Goal: Task Accomplishment & Management: Complete application form

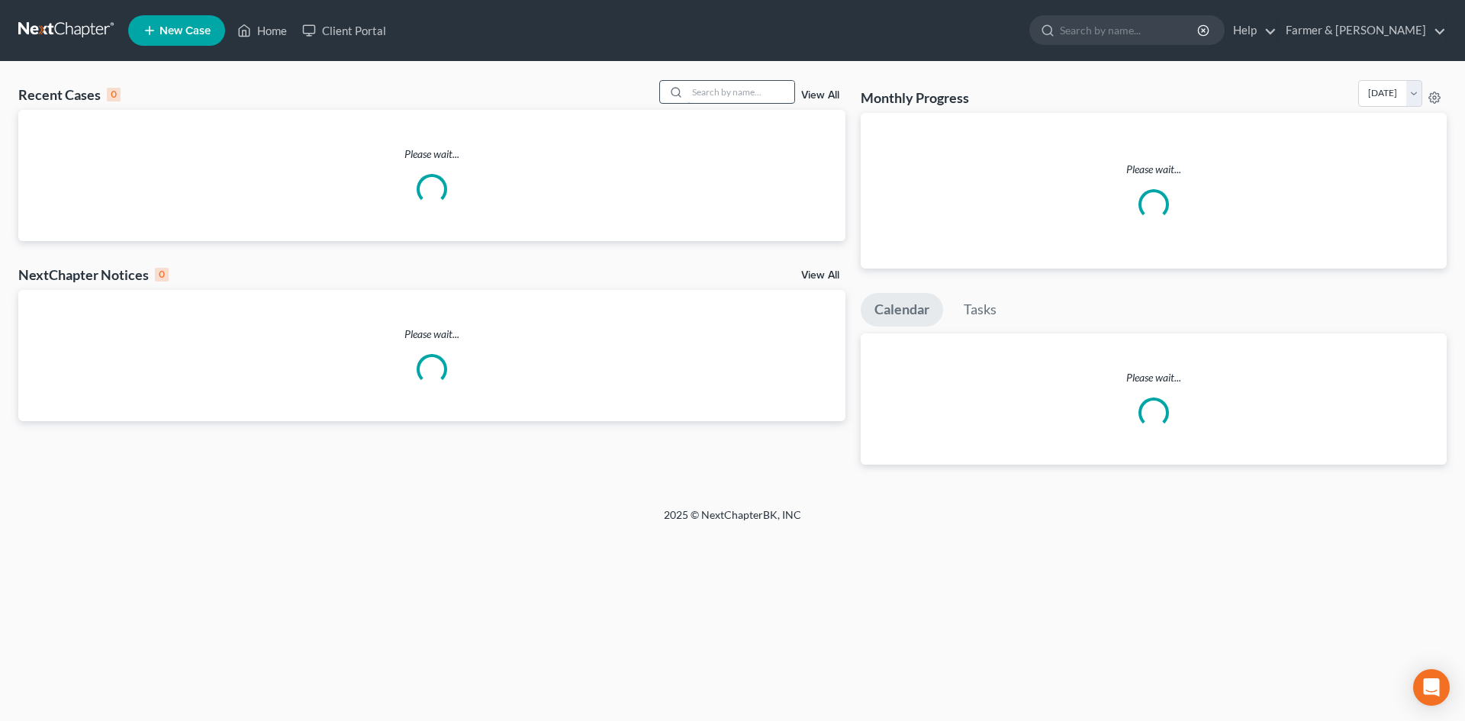
click at [741, 95] on input "search" at bounding box center [740, 92] width 107 height 22
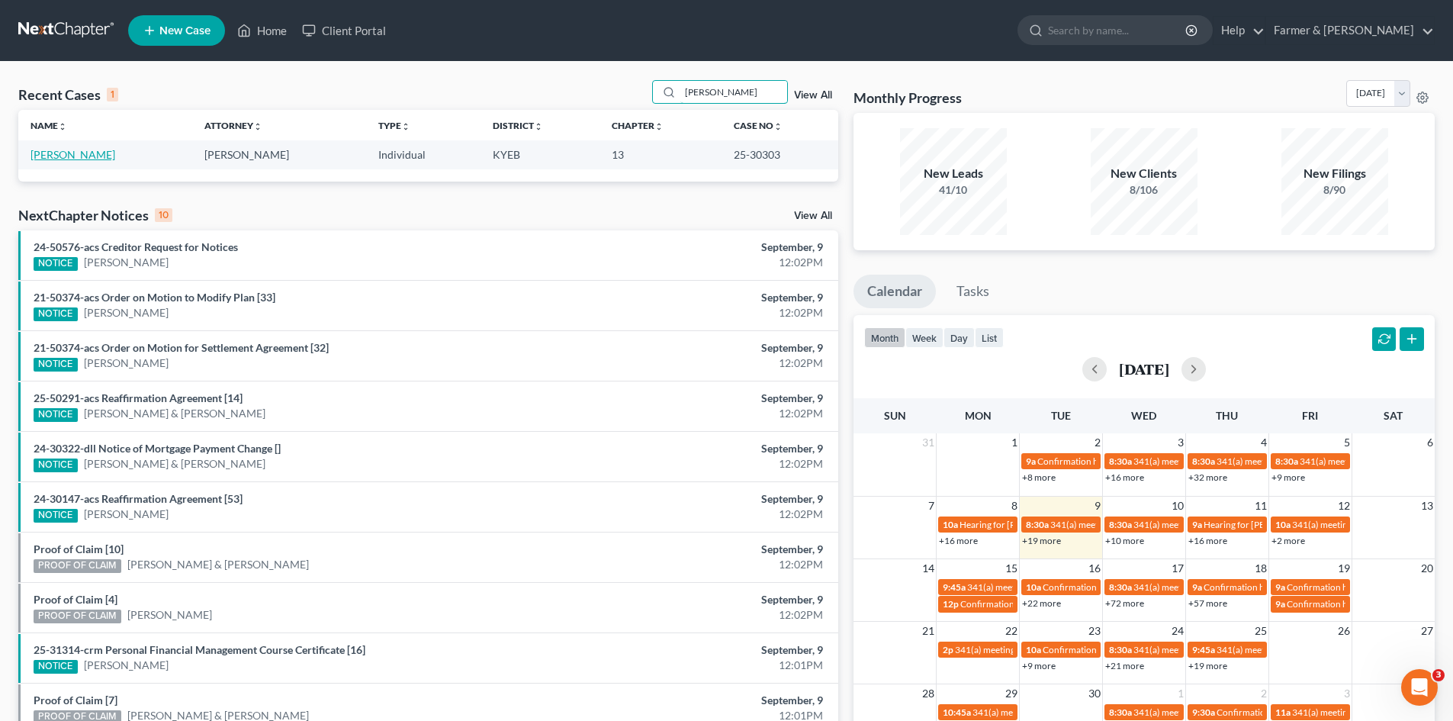
type input "[PERSON_NAME]"
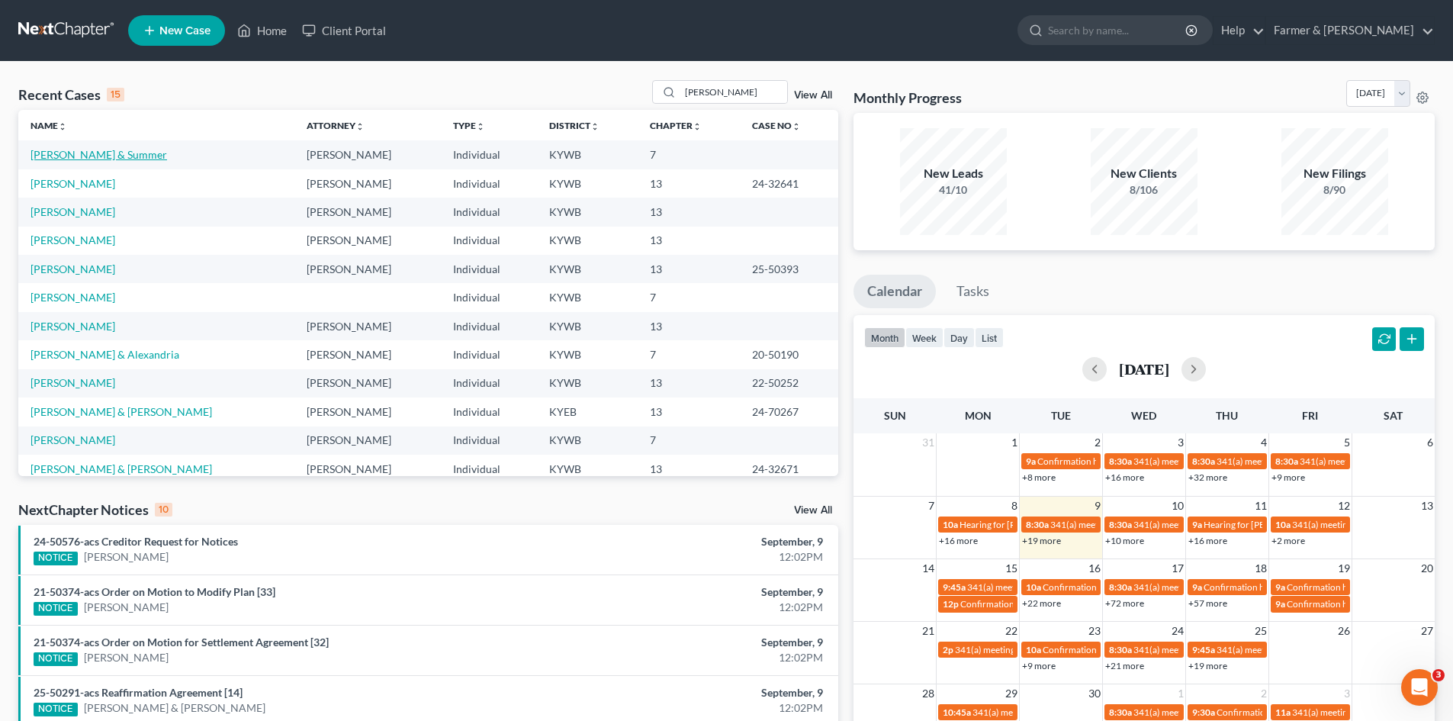
click at [82, 159] on link "[PERSON_NAME] & Summer" at bounding box center [99, 154] width 137 height 13
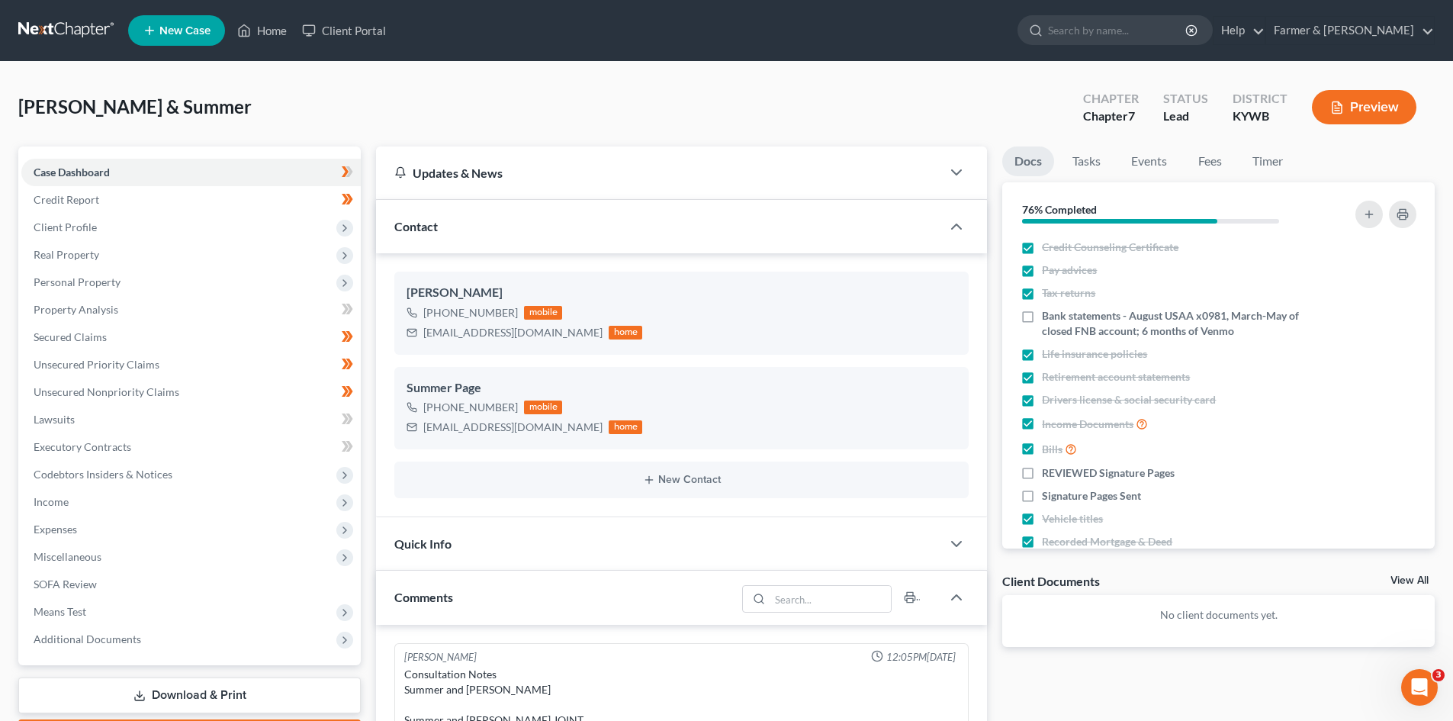
scroll to position [294, 0]
click at [81, 40] on link at bounding box center [67, 30] width 98 height 27
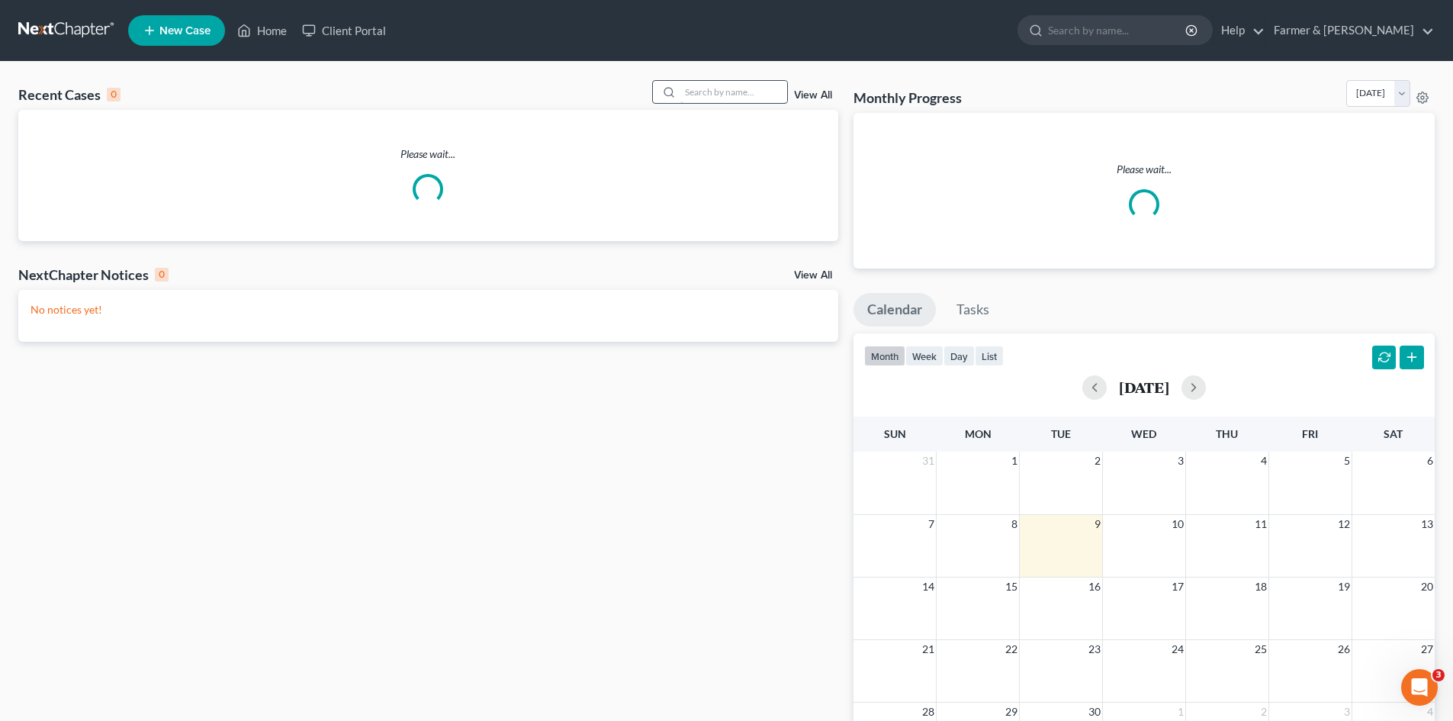
click at [734, 98] on input "search" at bounding box center [734, 92] width 107 height 22
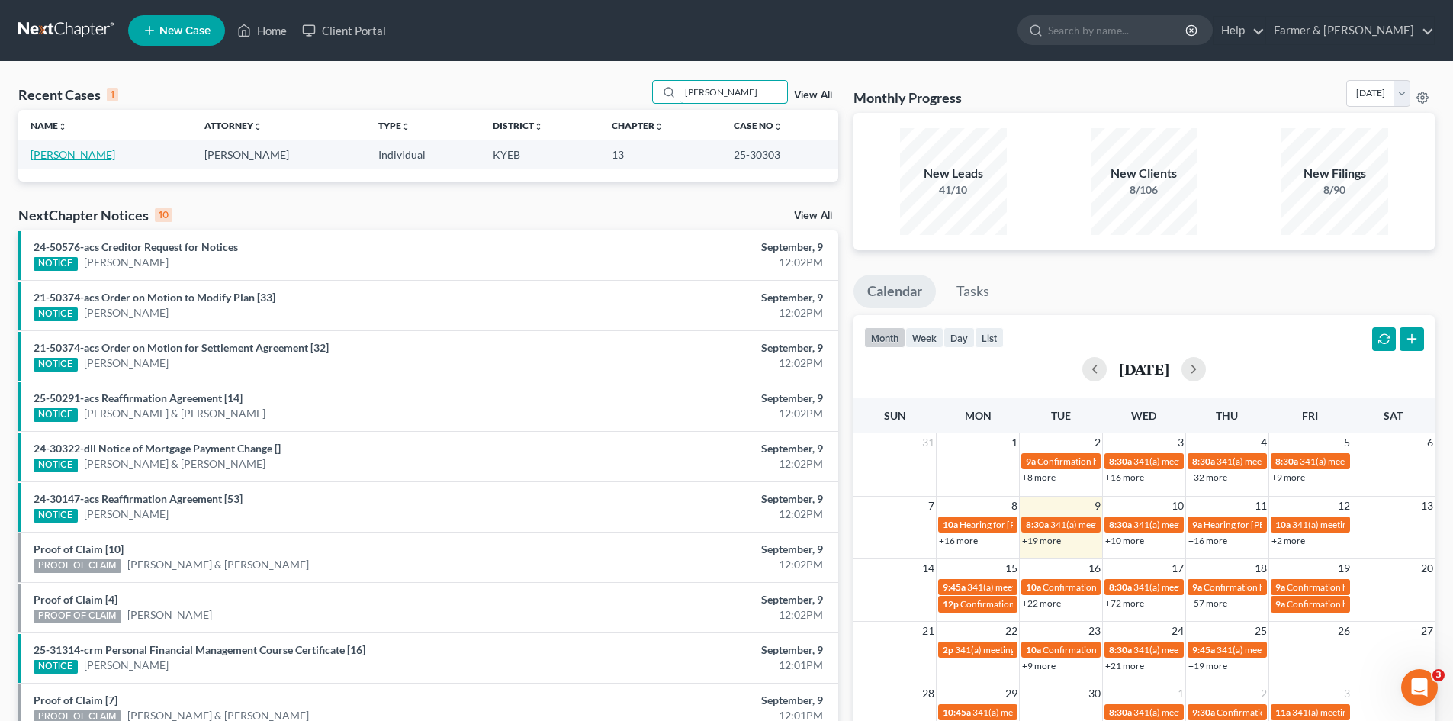
type input "[PERSON_NAME]"
click at [68, 156] on link "[PERSON_NAME]" at bounding box center [73, 154] width 85 height 13
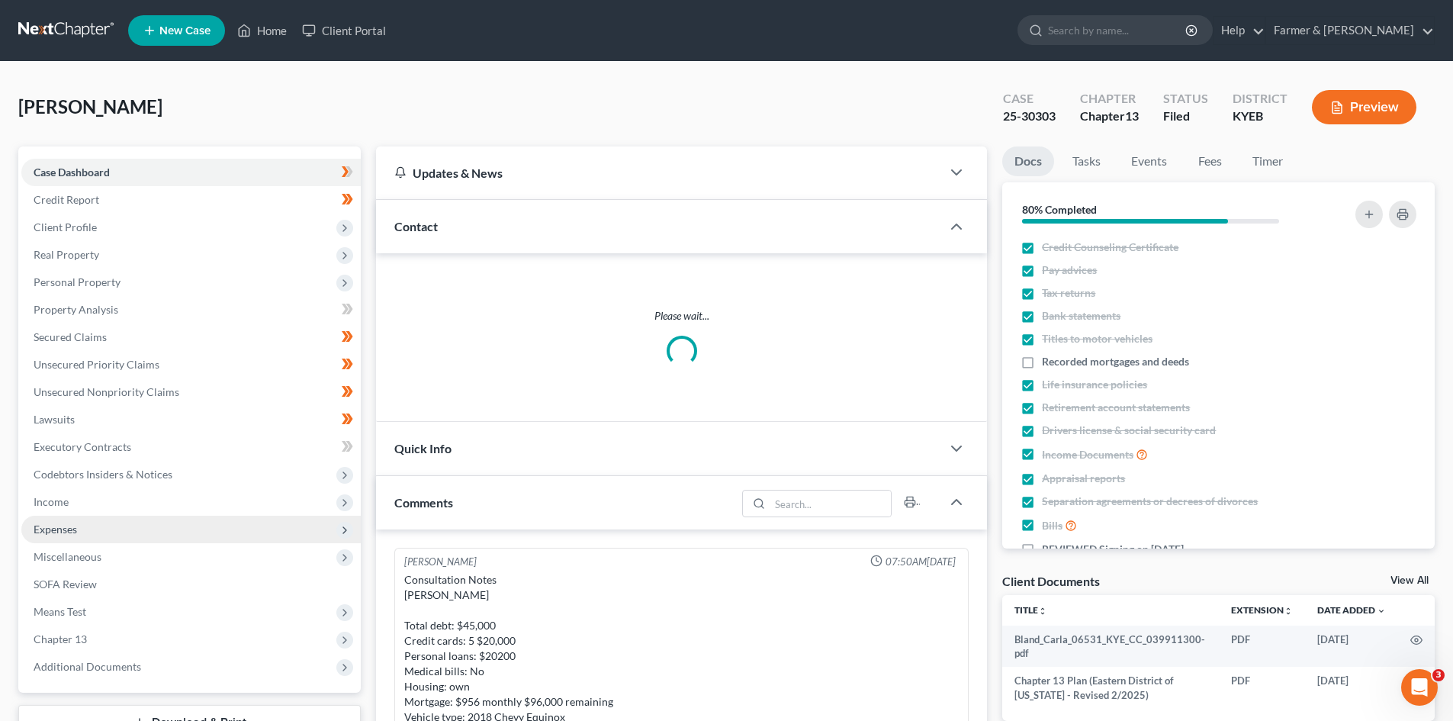
scroll to position [404, 0]
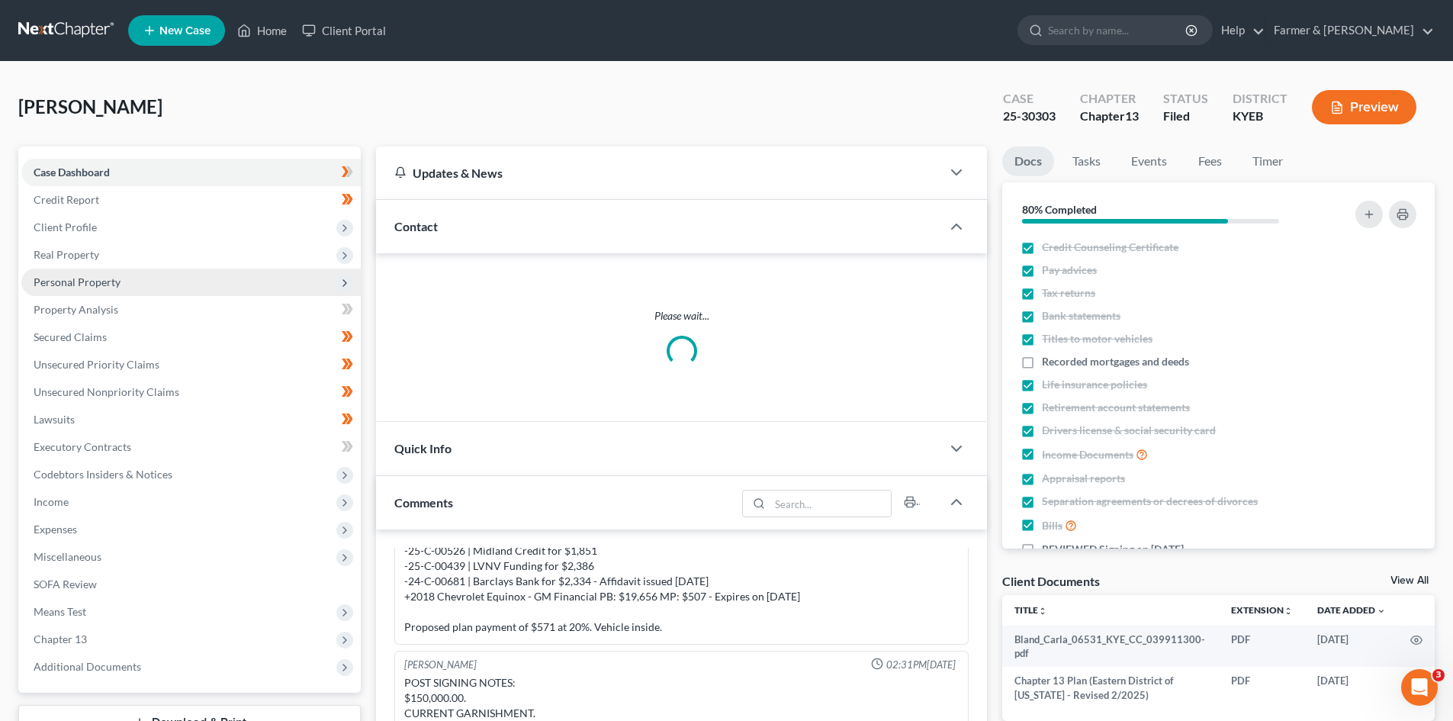
click at [96, 287] on span "Personal Property" at bounding box center [77, 281] width 87 height 13
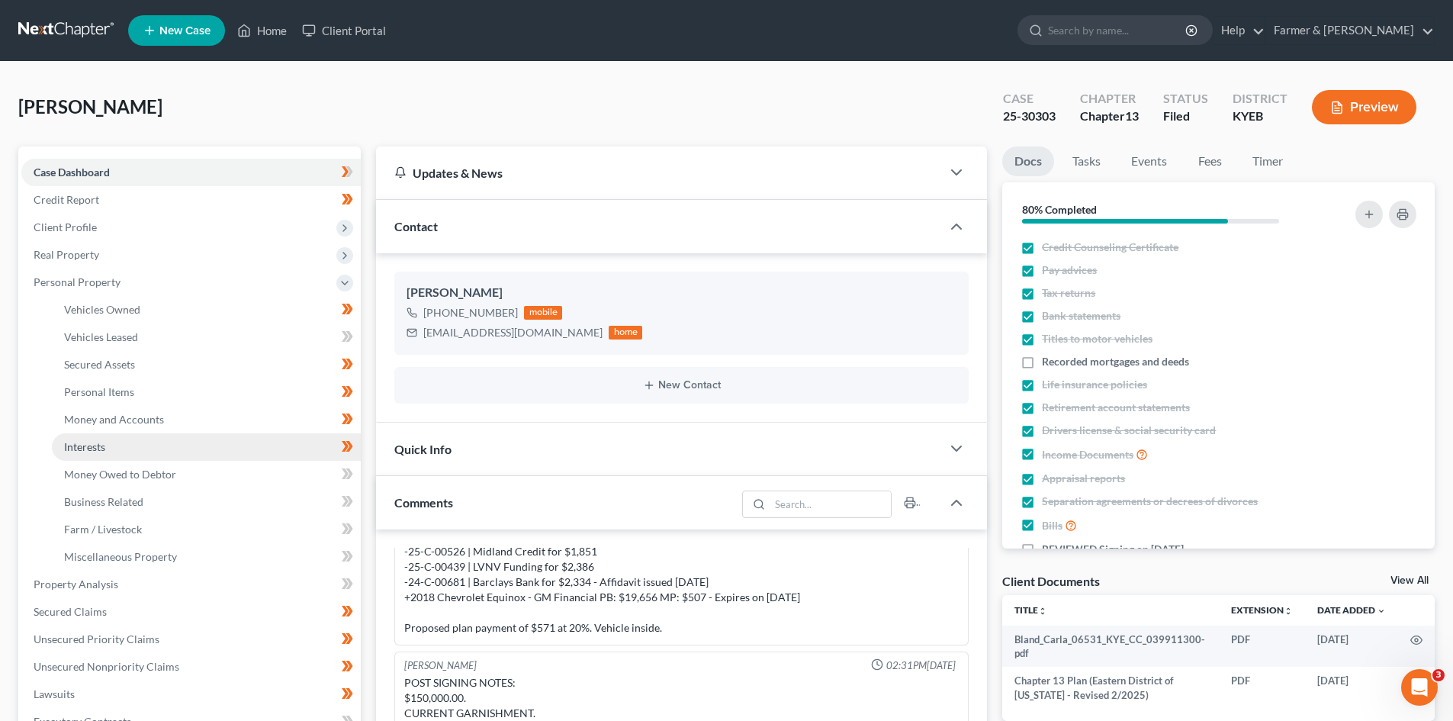
click at [118, 450] on link "Interests" at bounding box center [206, 446] width 309 height 27
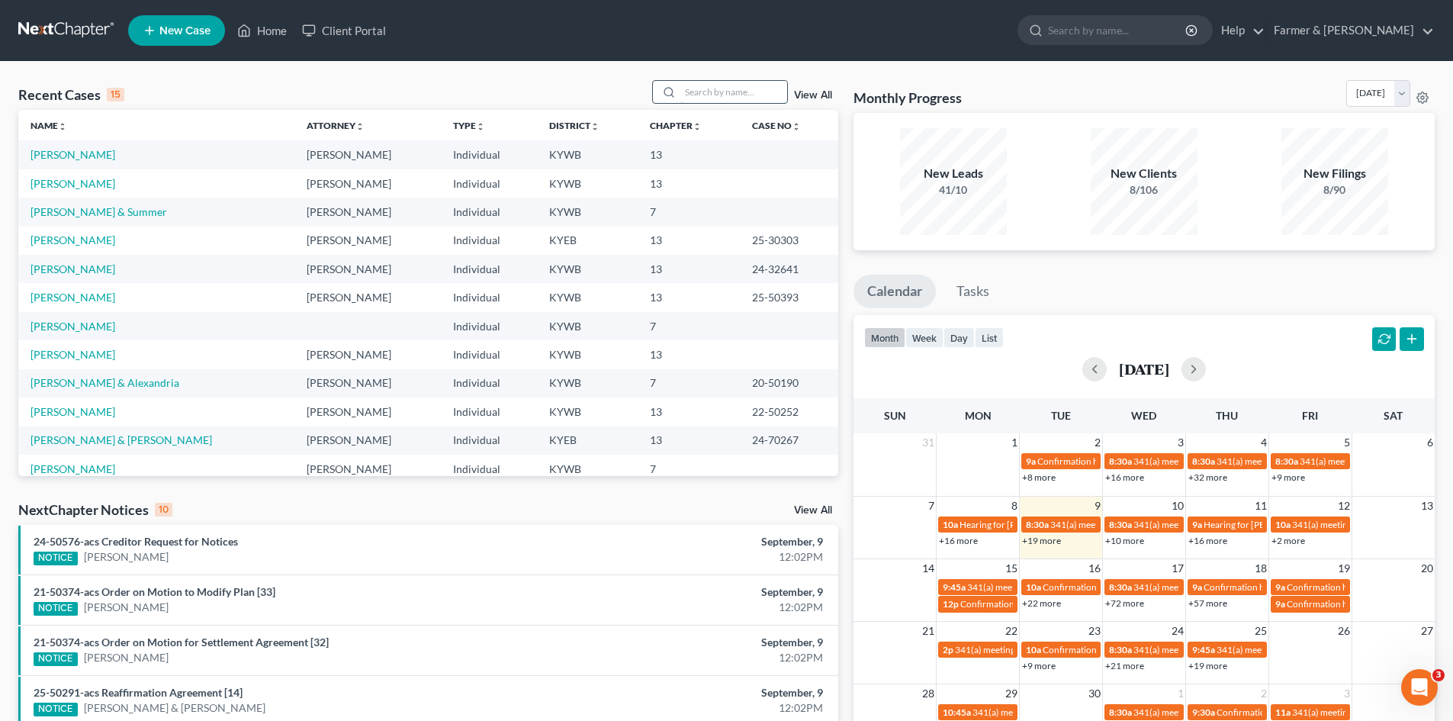
click at [726, 98] on input "search" at bounding box center [734, 92] width 107 height 22
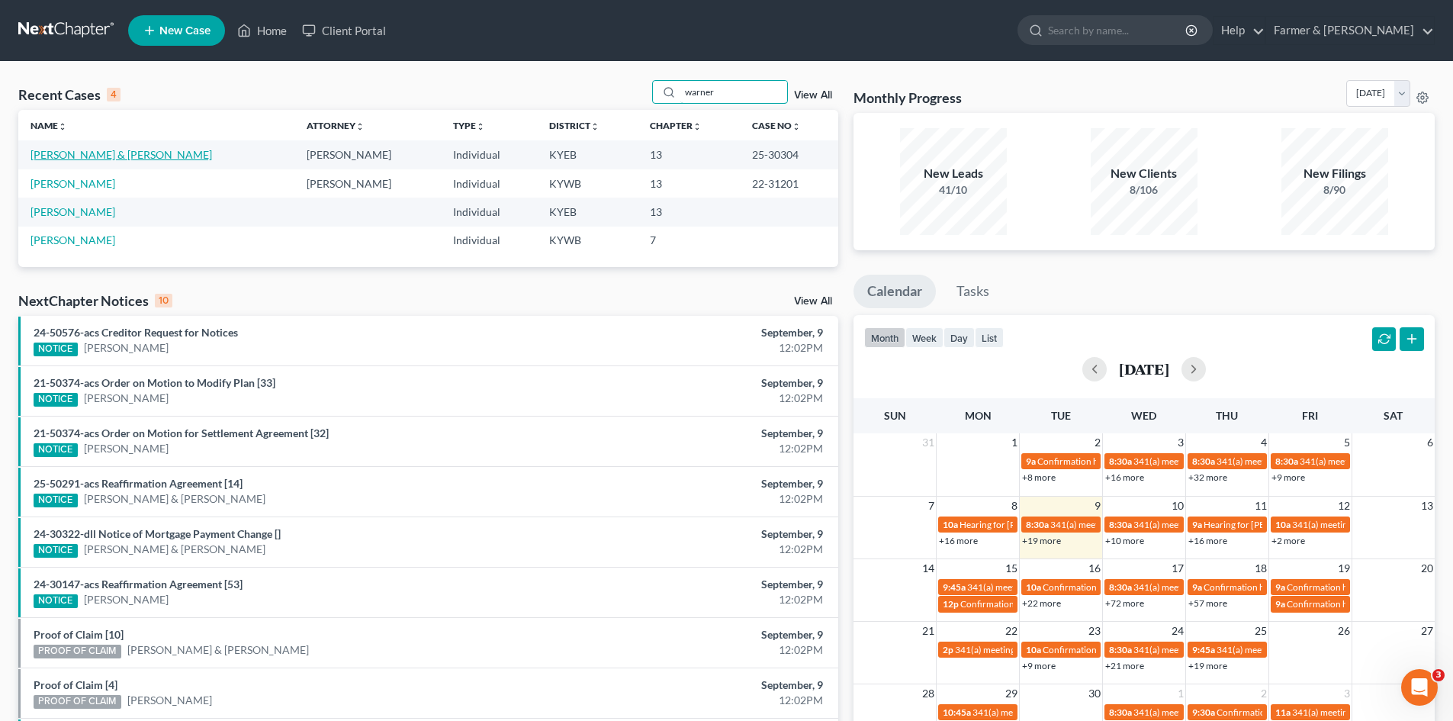
type input "warner"
click at [78, 158] on link "Warner, Jennifer & Earl" at bounding box center [122, 154] width 182 height 13
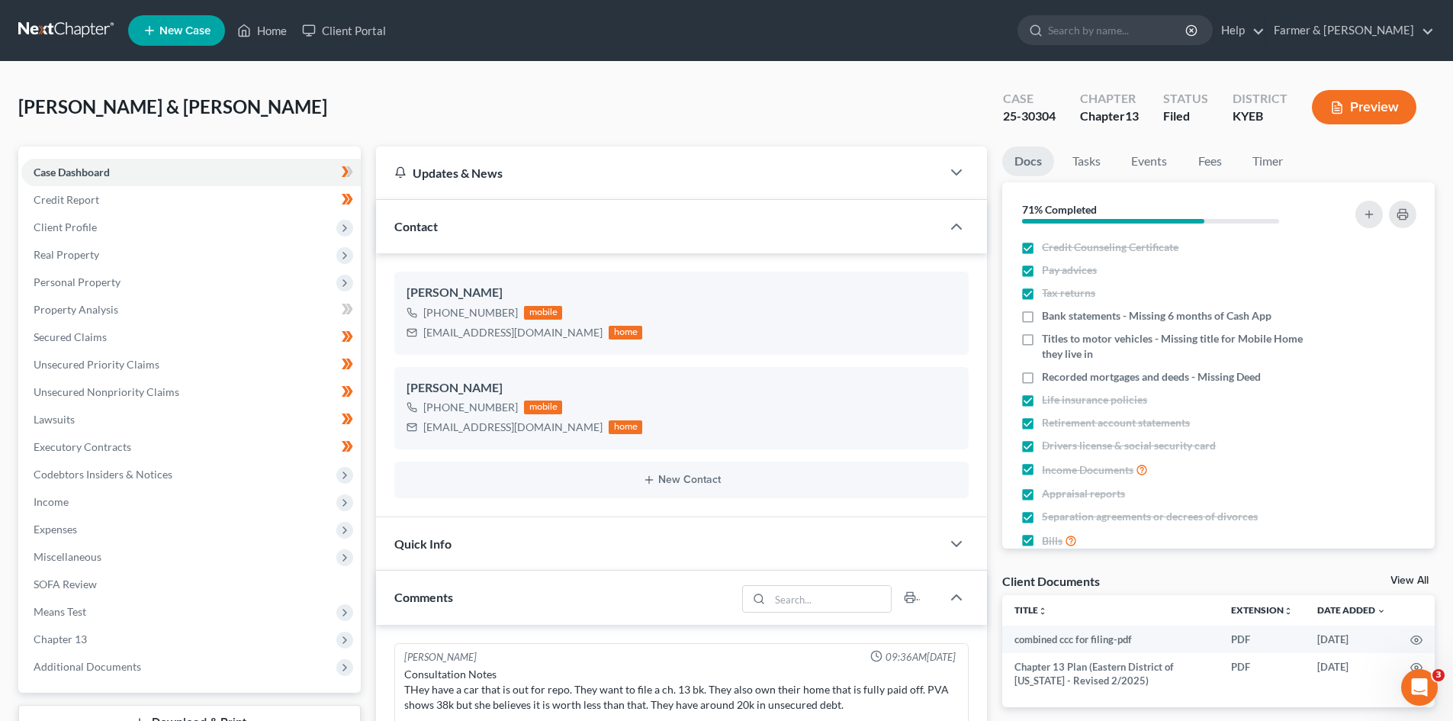
scroll to position [196, 0]
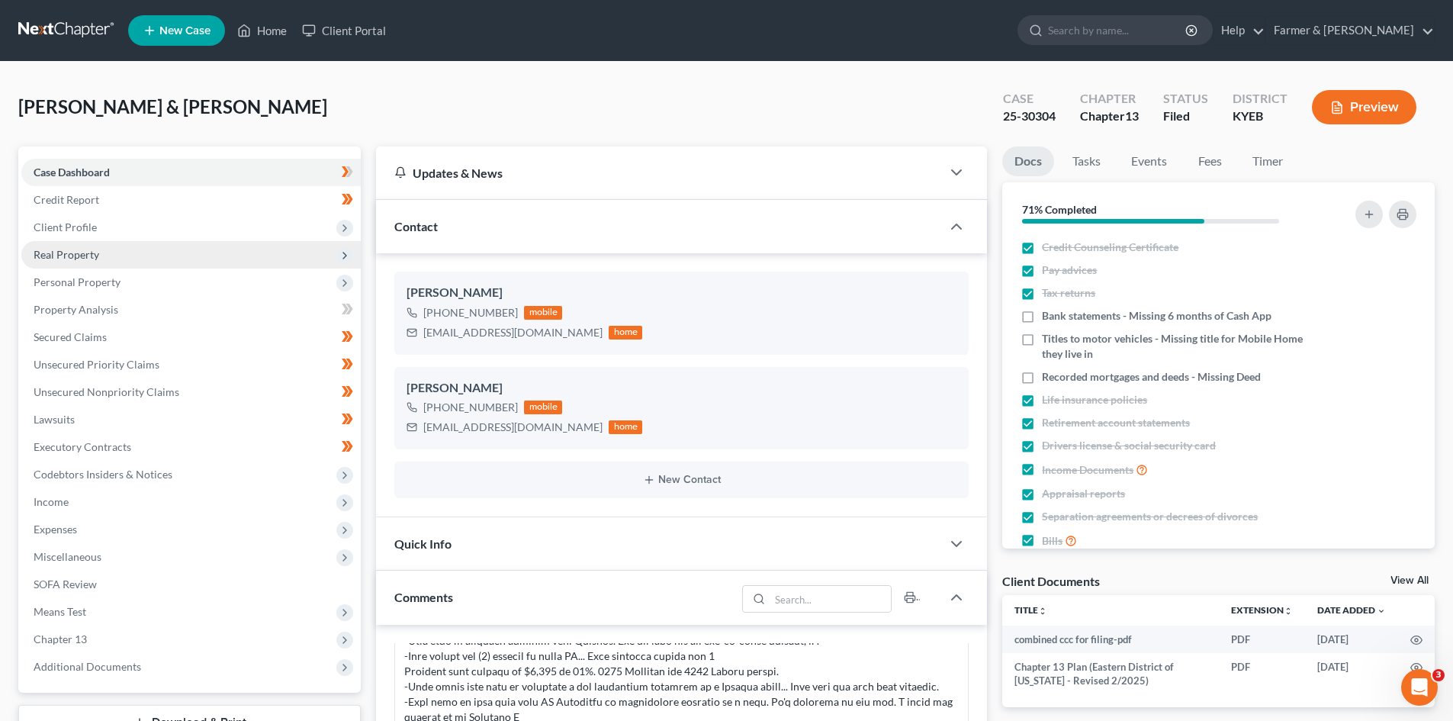
click at [128, 256] on span "Real Property" at bounding box center [191, 254] width 340 height 27
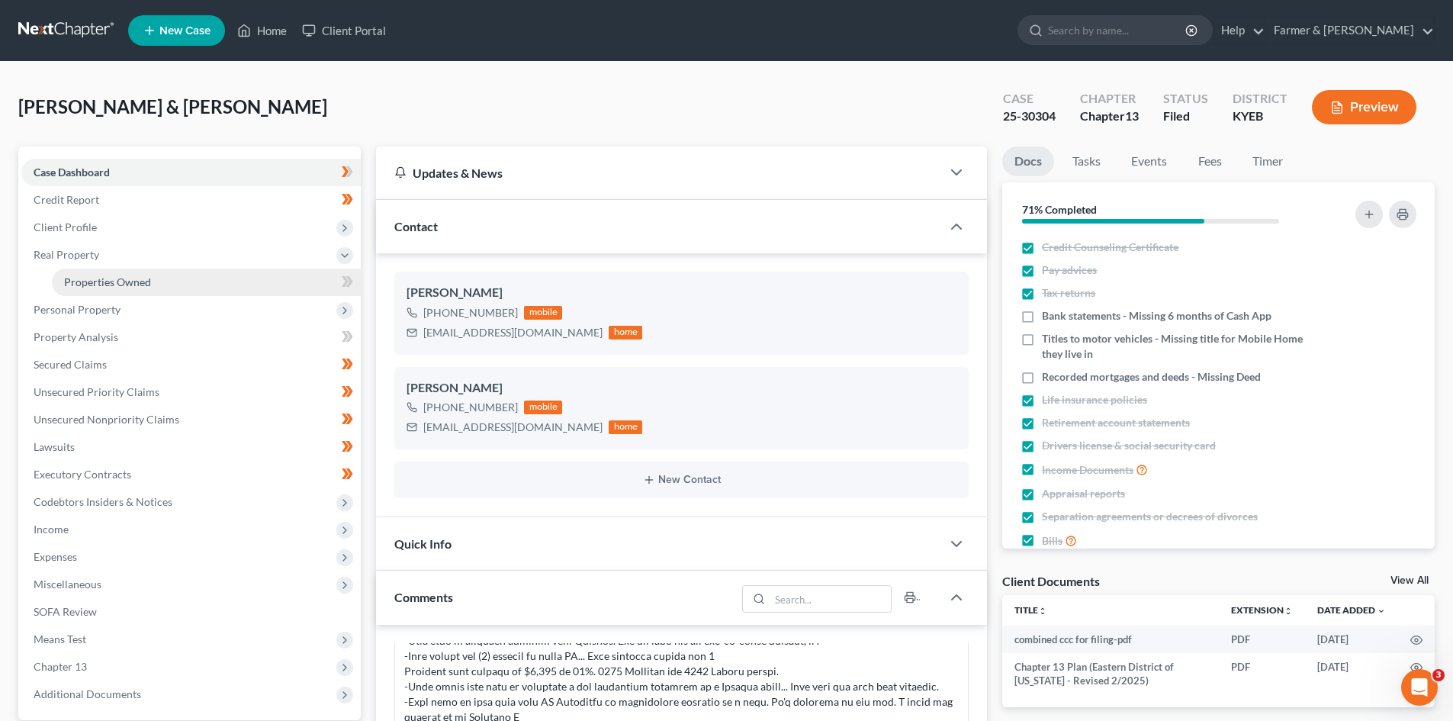
click at [155, 285] on link "Properties Owned" at bounding box center [206, 282] width 309 height 27
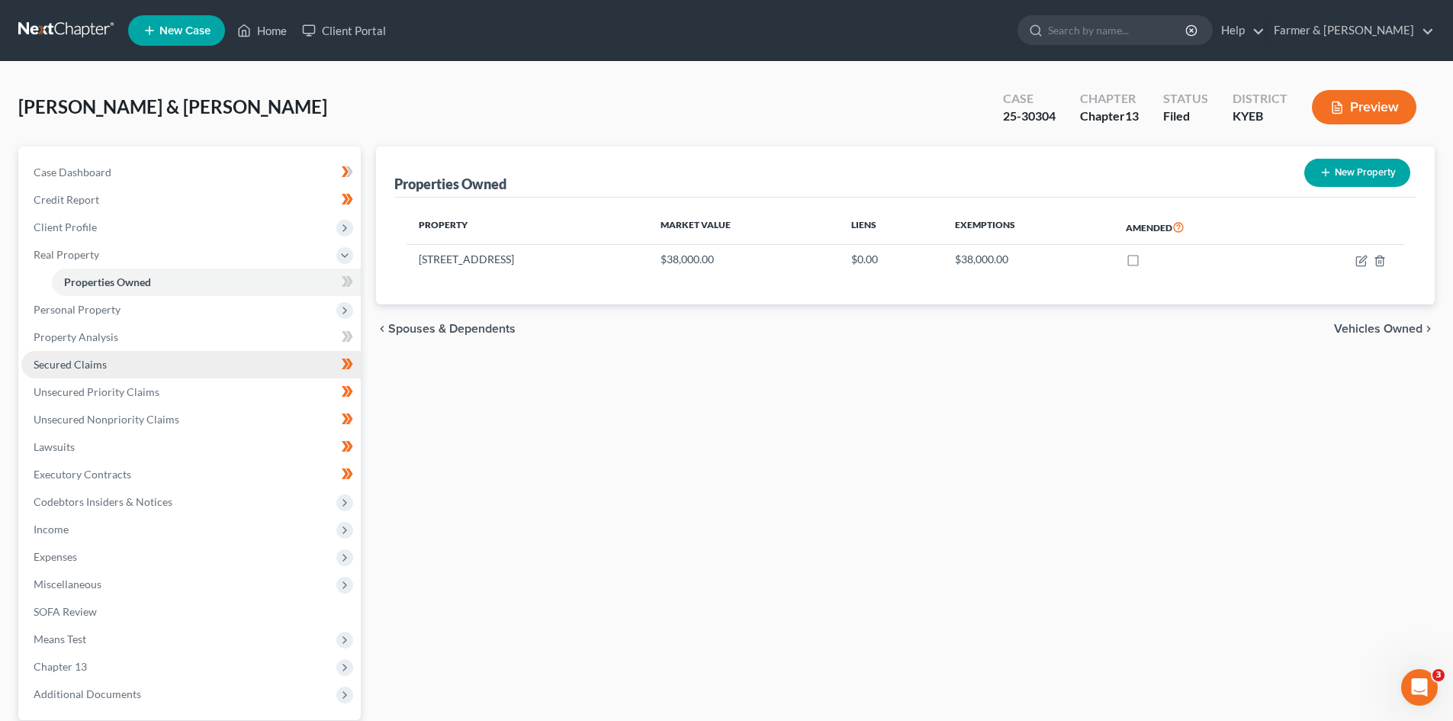
click at [128, 369] on link "Secured Claims" at bounding box center [191, 364] width 340 height 27
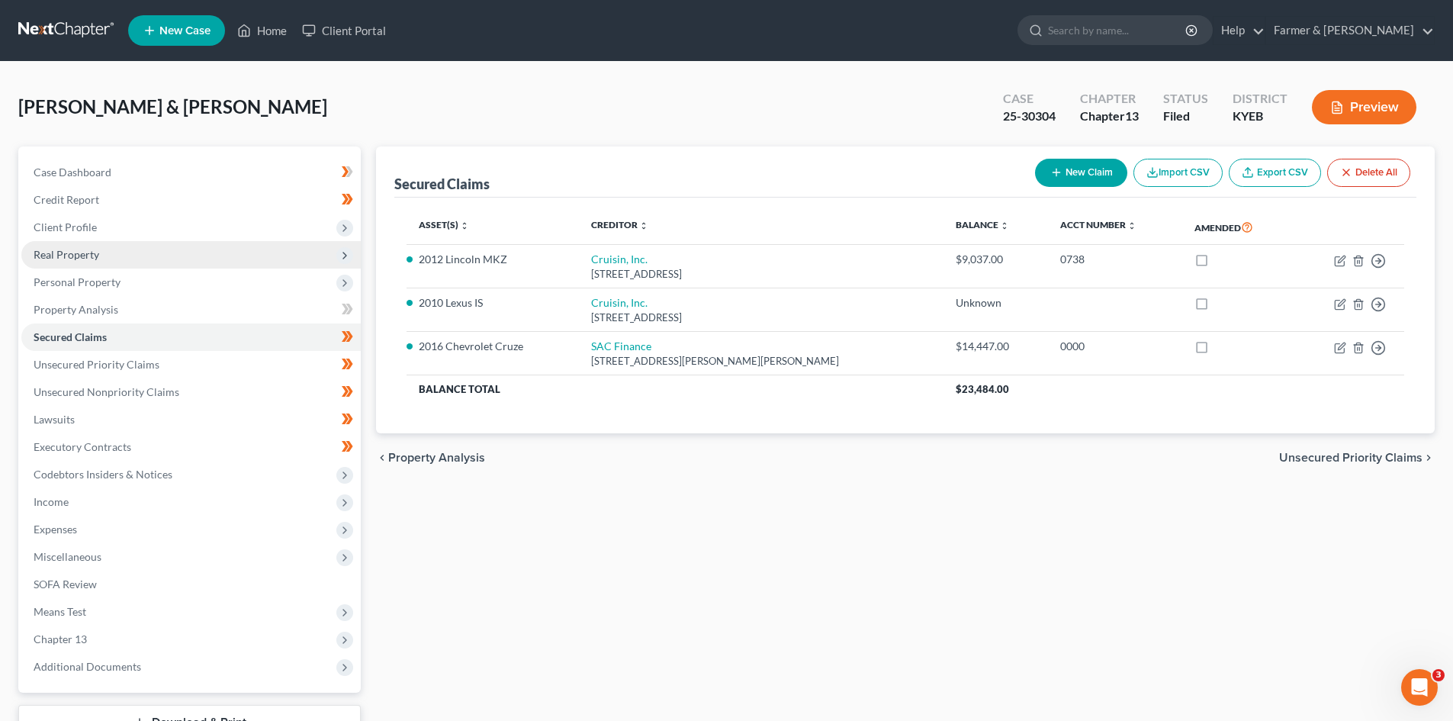
click at [110, 256] on span "Real Property" at bounding box center [191, 254] width 340 height 27
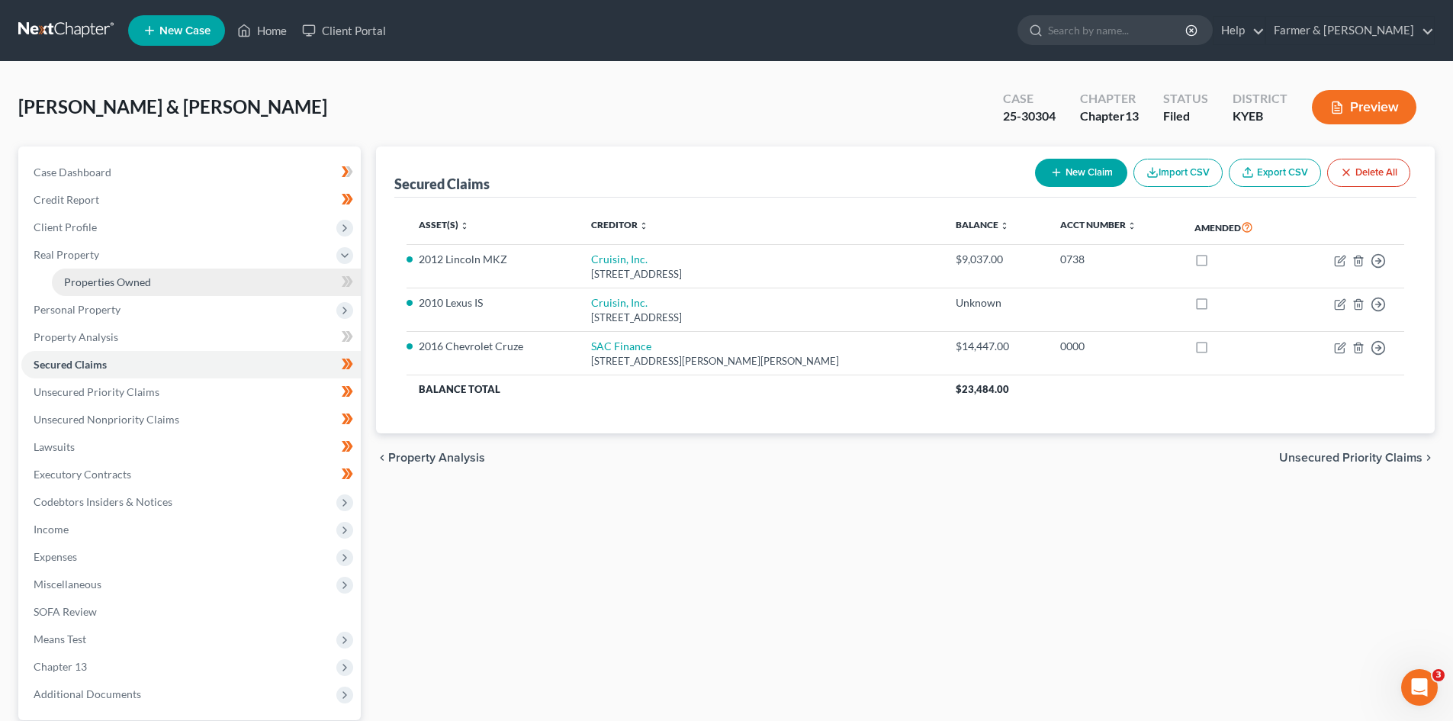
click at [114, 285] on span "Properties Owned" at bounding box center [107, 281] width 87 height 13
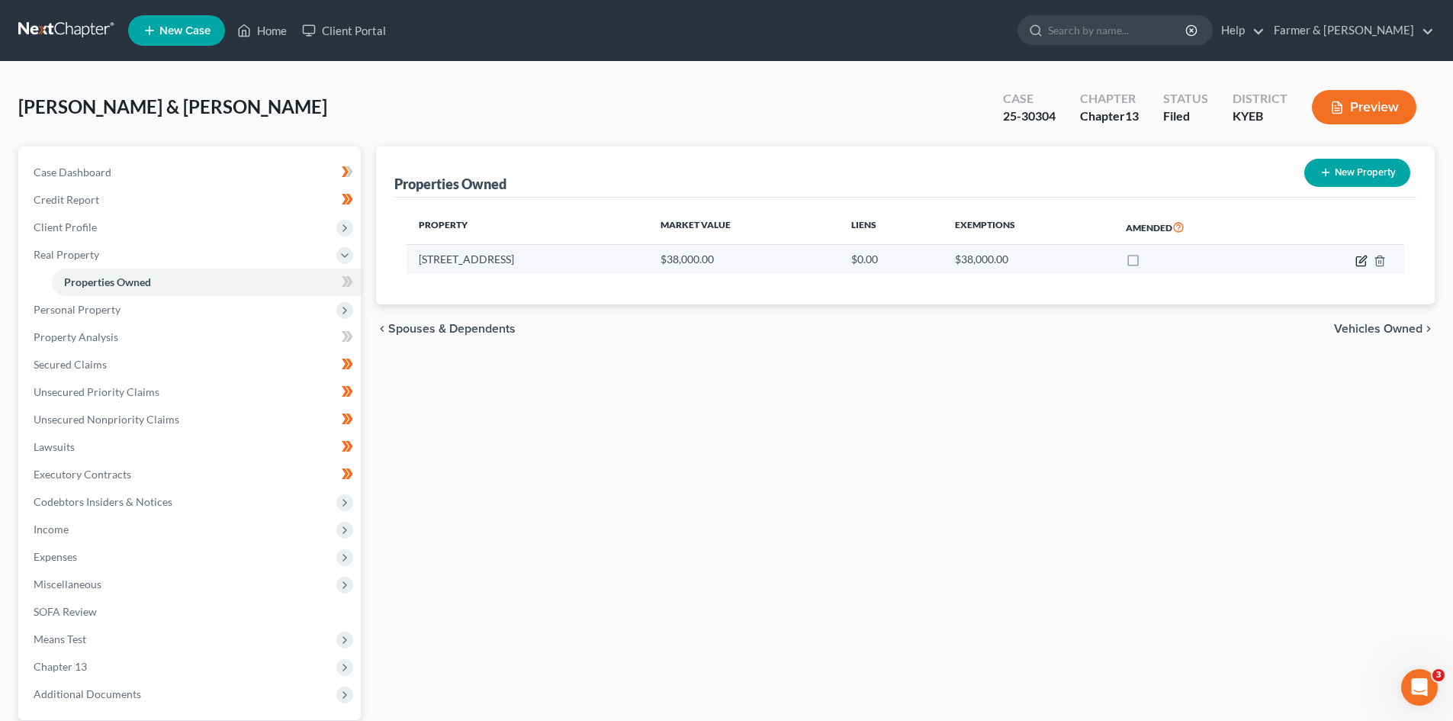
click at [1358, 260] on icon "button" at bounding box center [1362, 261] width 12 height 12
select select "18"
select select "2"
select select "0"
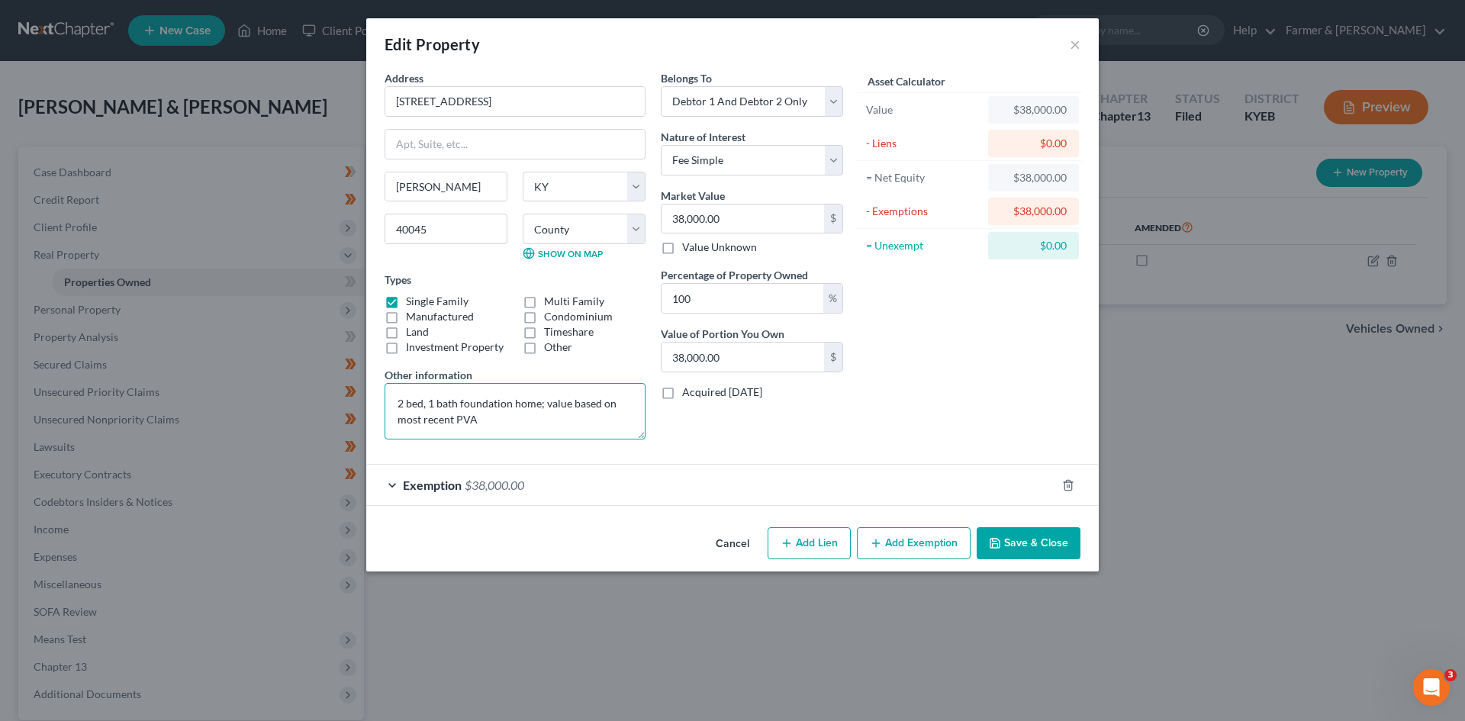
drag, startPoint x: 504, startPoint y: 416, endPoint x: 391, endPoint y: 404, distance: 113.5
click at [391, 404] on textarea "2 bed, 1 bath foundation home; value based on most recent PVA" at bounding box center [515, 411] width 261 height 56
click at [970, 399] on div "Asset Calculator Value $38,000.00 - Liens $0.00 = Net Equity $38,000.00 - Exemp…" at bounding box center [969, 260] width 237 height 381
drag, startPoint x: 488, startPoint y: 427, endPoint x: 390, endPoint y: 409, distance: 100.0
click at [390, 409] on textarea "2 bed, 1 bath foundation home; value based on most recent PVA" at bounding box center [515, 411] width 261 height 56
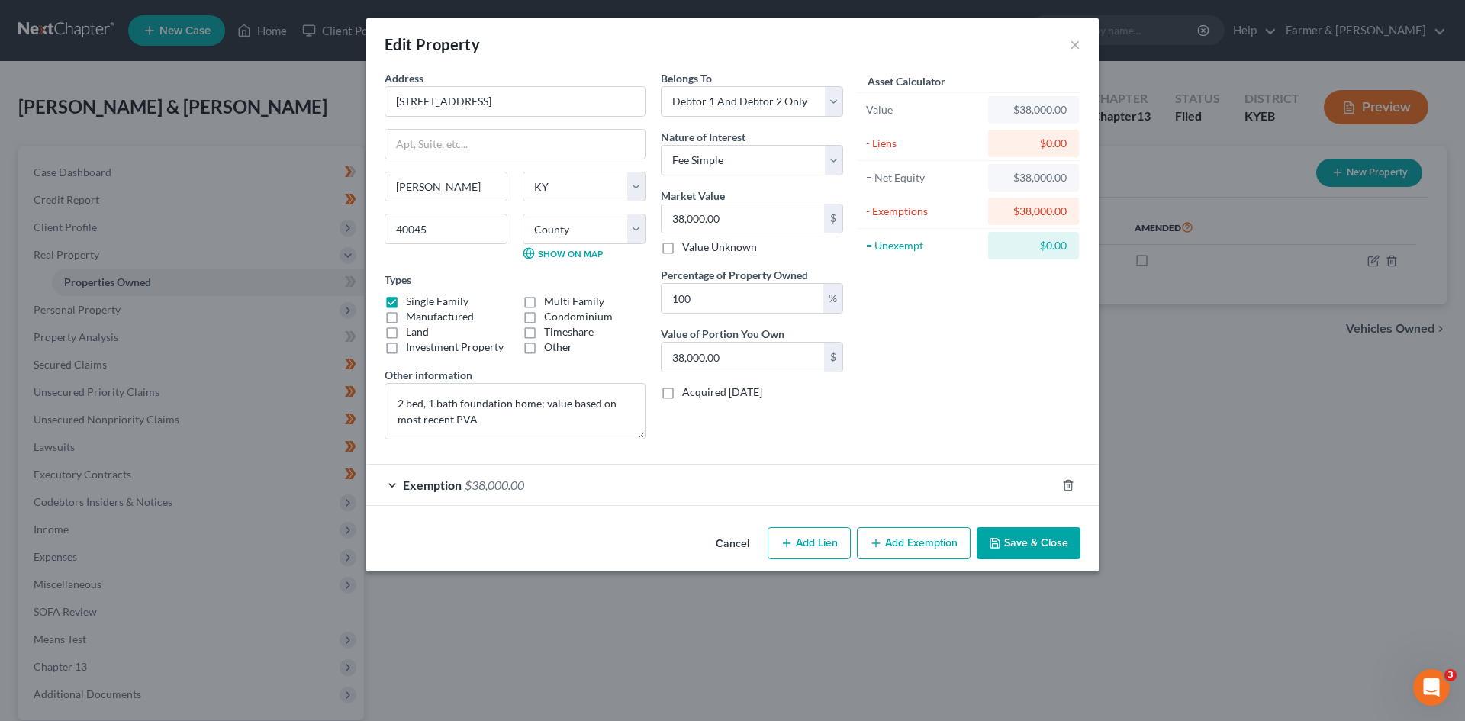
click at [969, 420] on div "Asset Calculator Value $38,000.00 - Liens $0.00 = Net Equity $38,000.00 - Exemp…" at bounding box center [969, 260] width 237 height 381
click at [723, 538] on button "Cancel" at bounding box center [732, 544] width 58 height 31
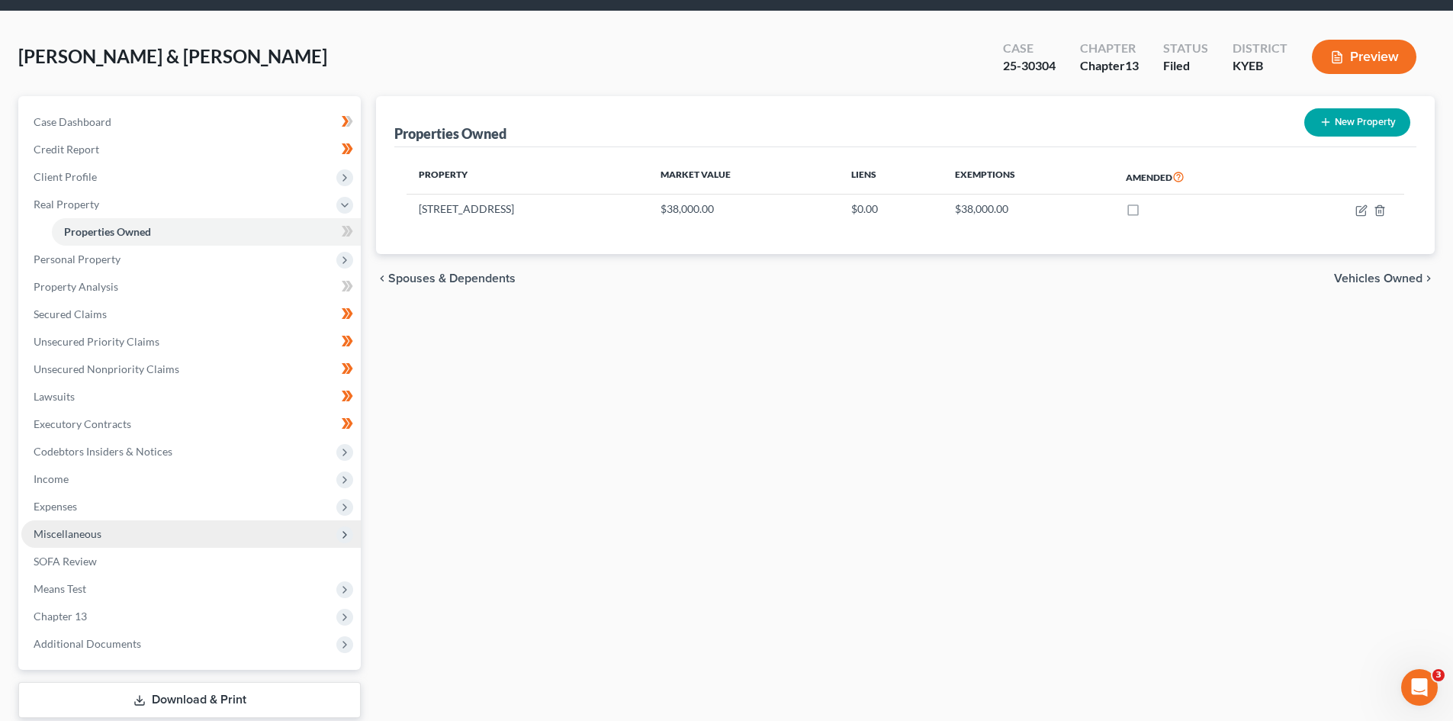
scroll to position [76, 0]
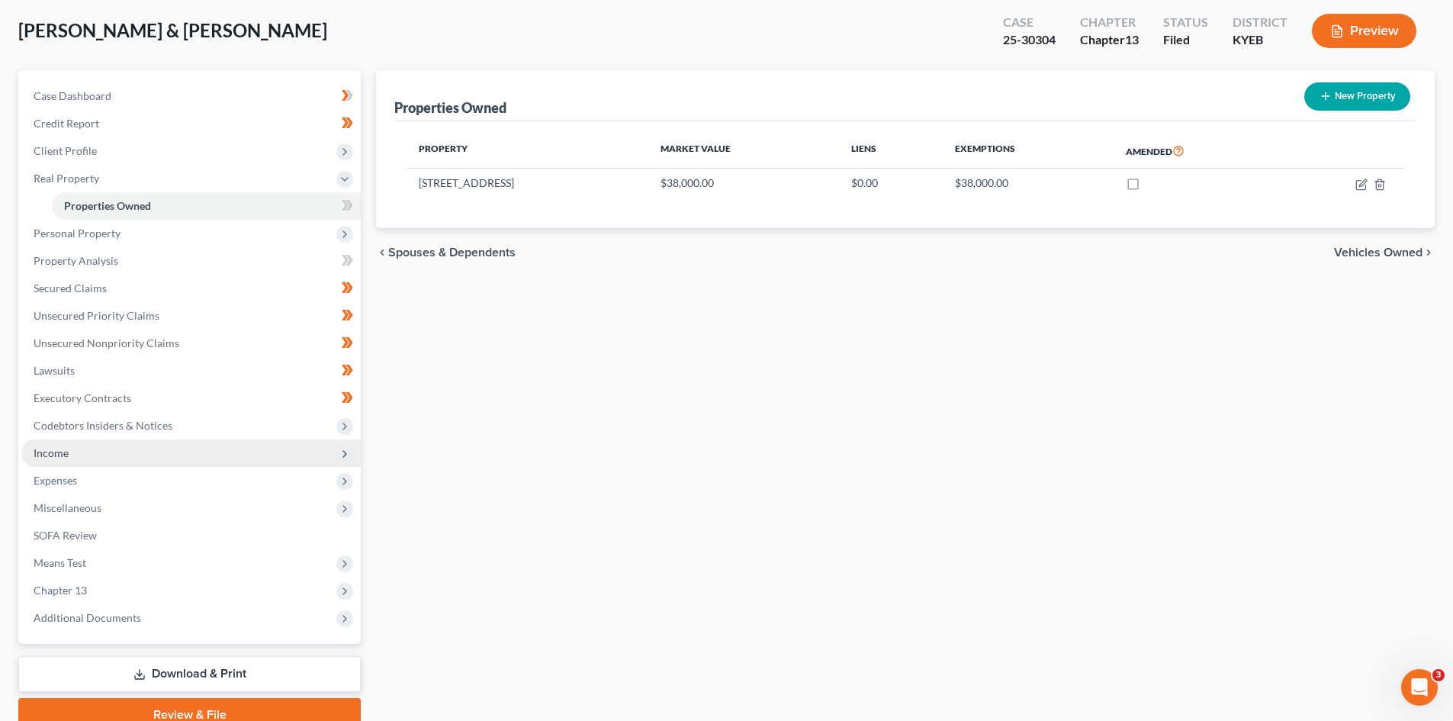
click at [87, 459] on span "Income" at bounding box center [191, 452] width 340 height 27
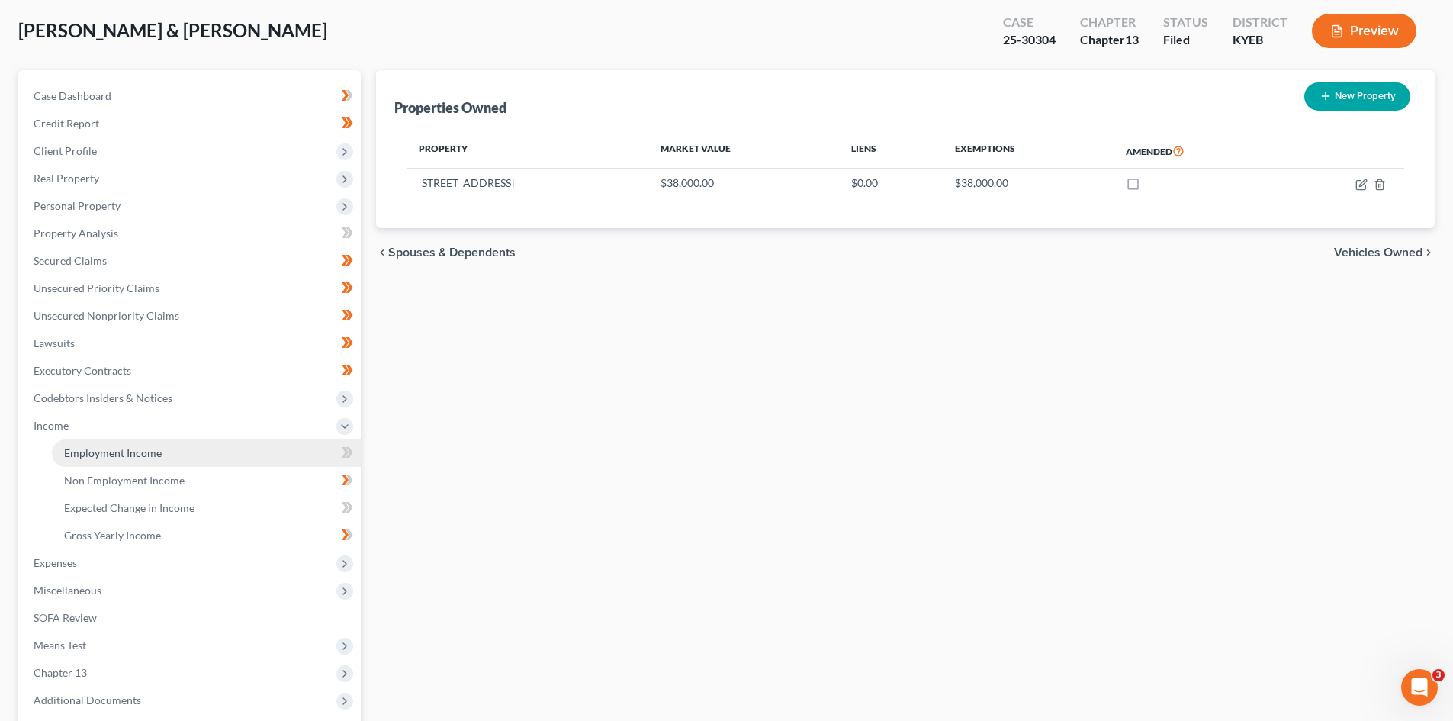
click at [208, 465] on link "Employment Income" at bounding box center [206, 452] width 309 height 27
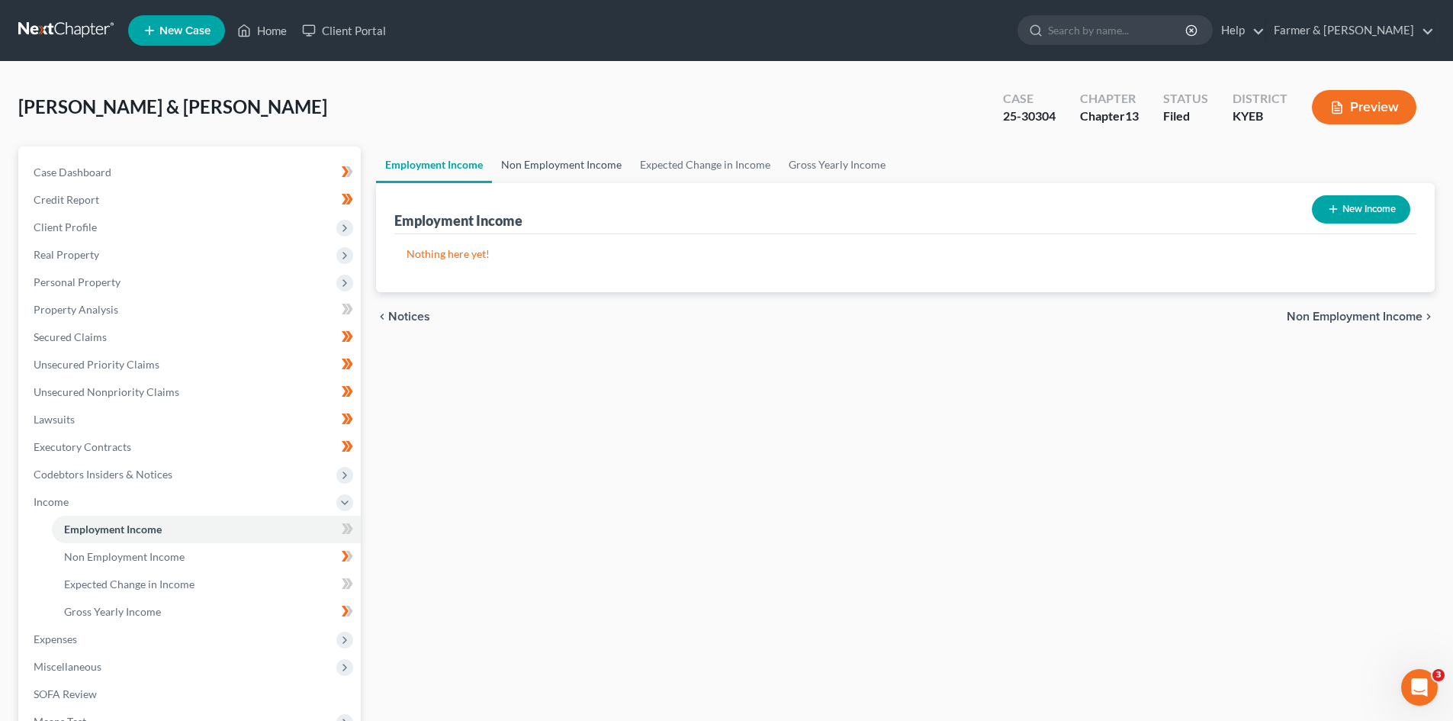
click at [575, 161] on link "Non Employment Income" at bounding box center [561, 164] width 139 height 37
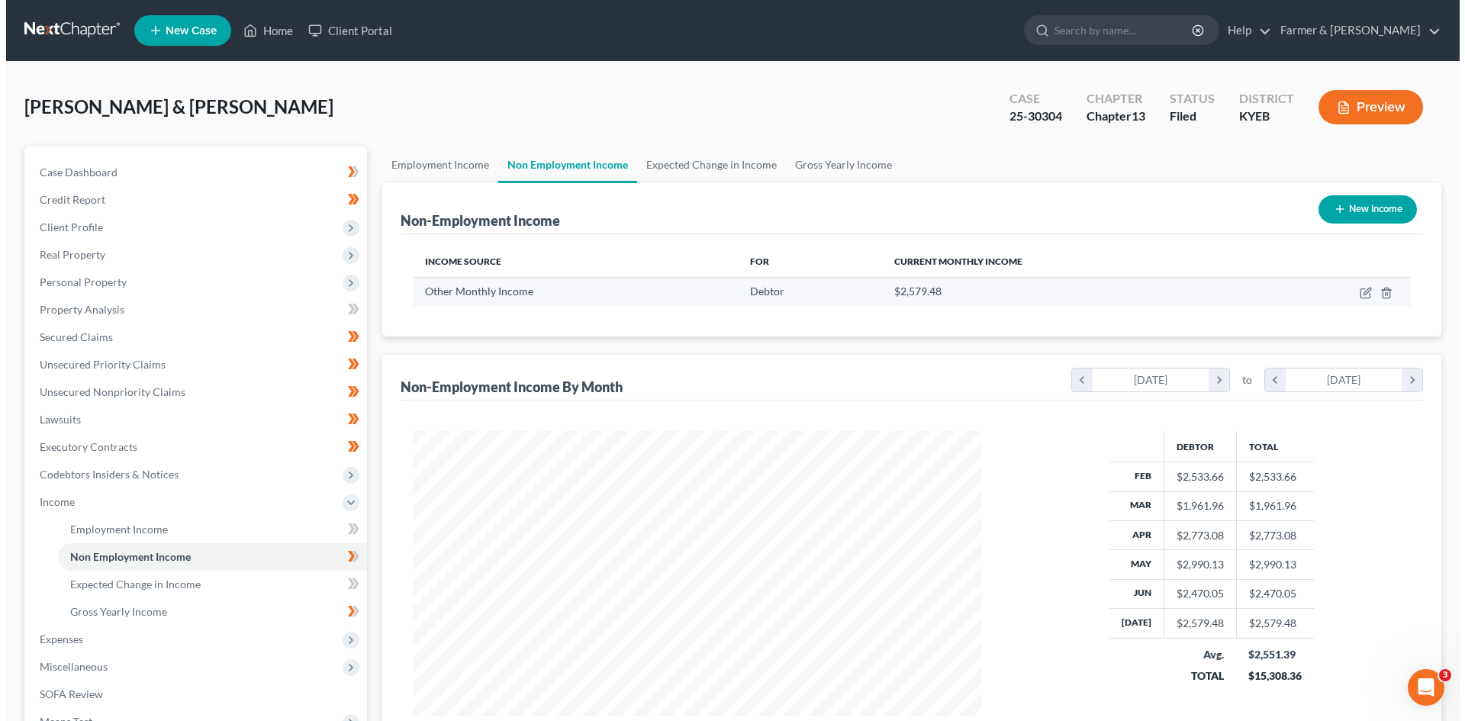
scroll to position [285, 600]
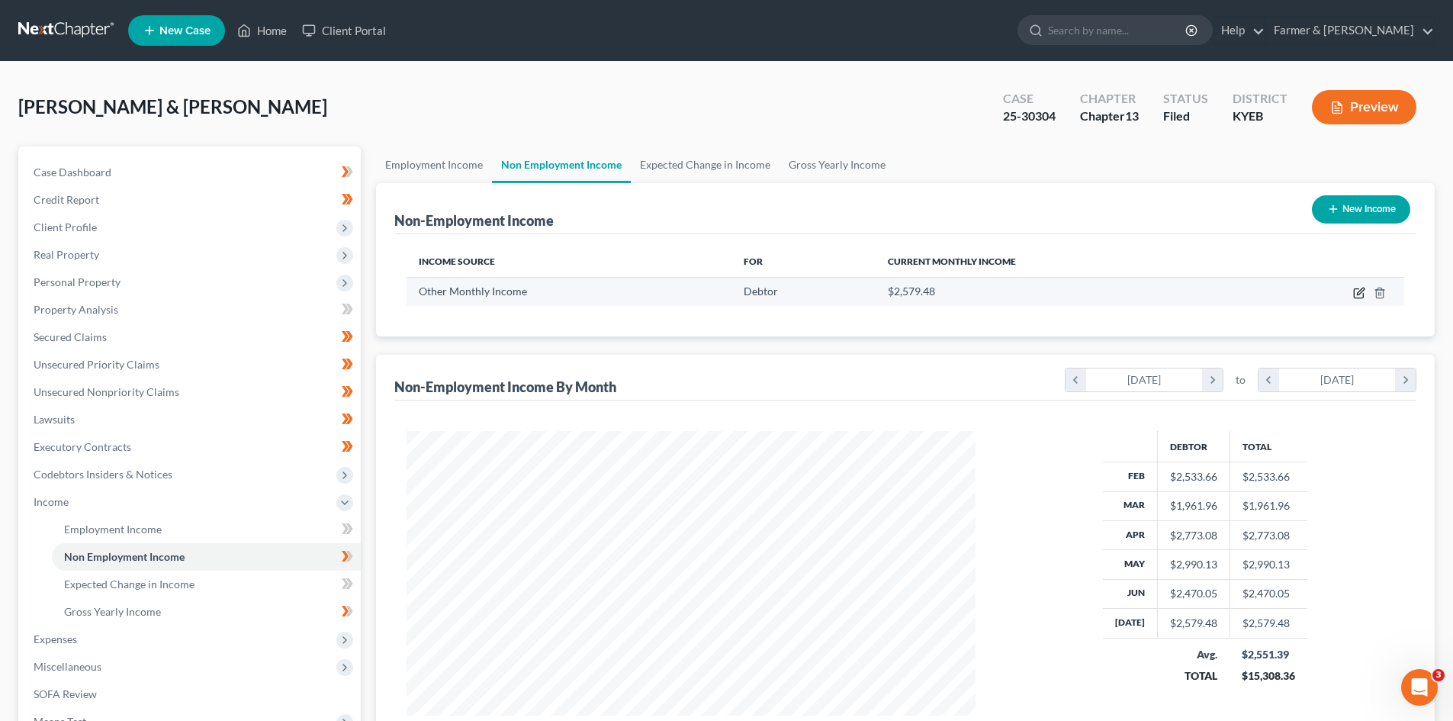
click at [1363, 292] on icon "button" at bounding box center [1360, 293] width 12 height 12
select select "13"
select select "0"
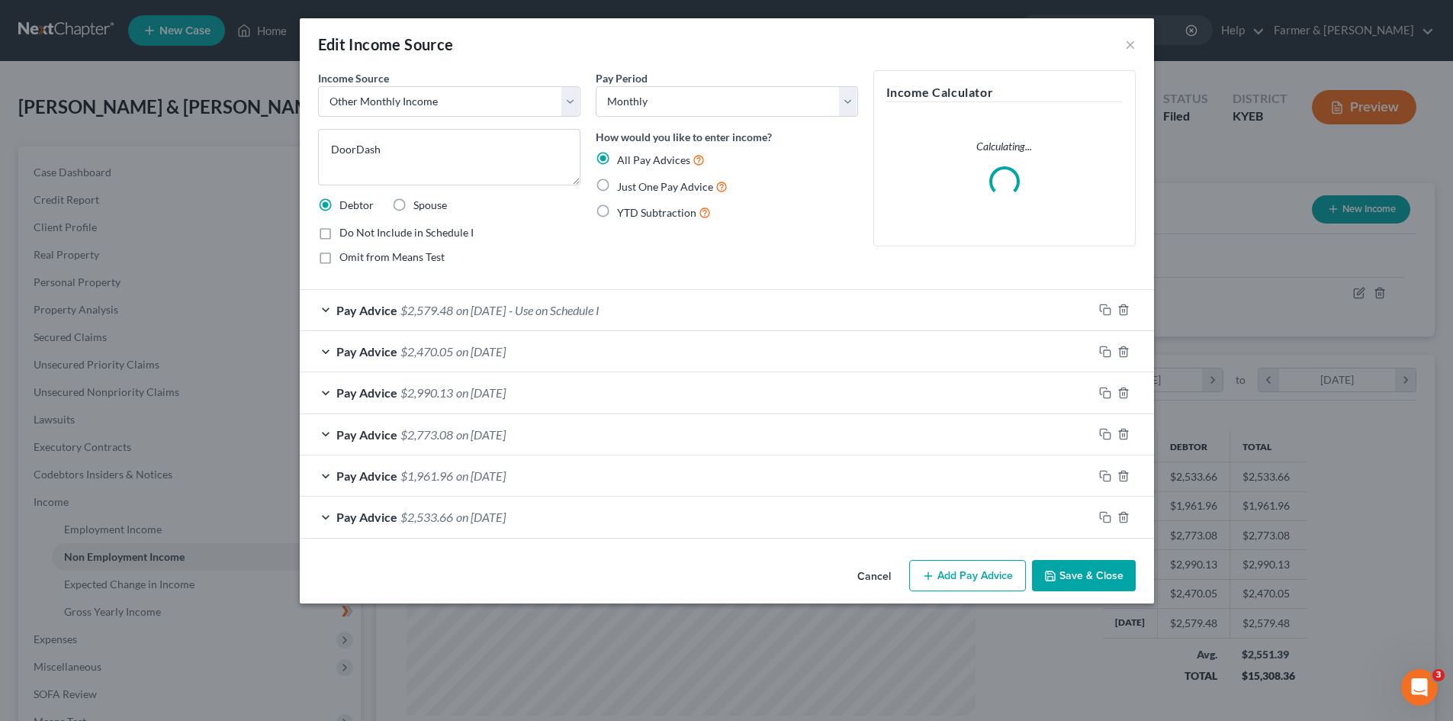
scroll to position [287, 605]
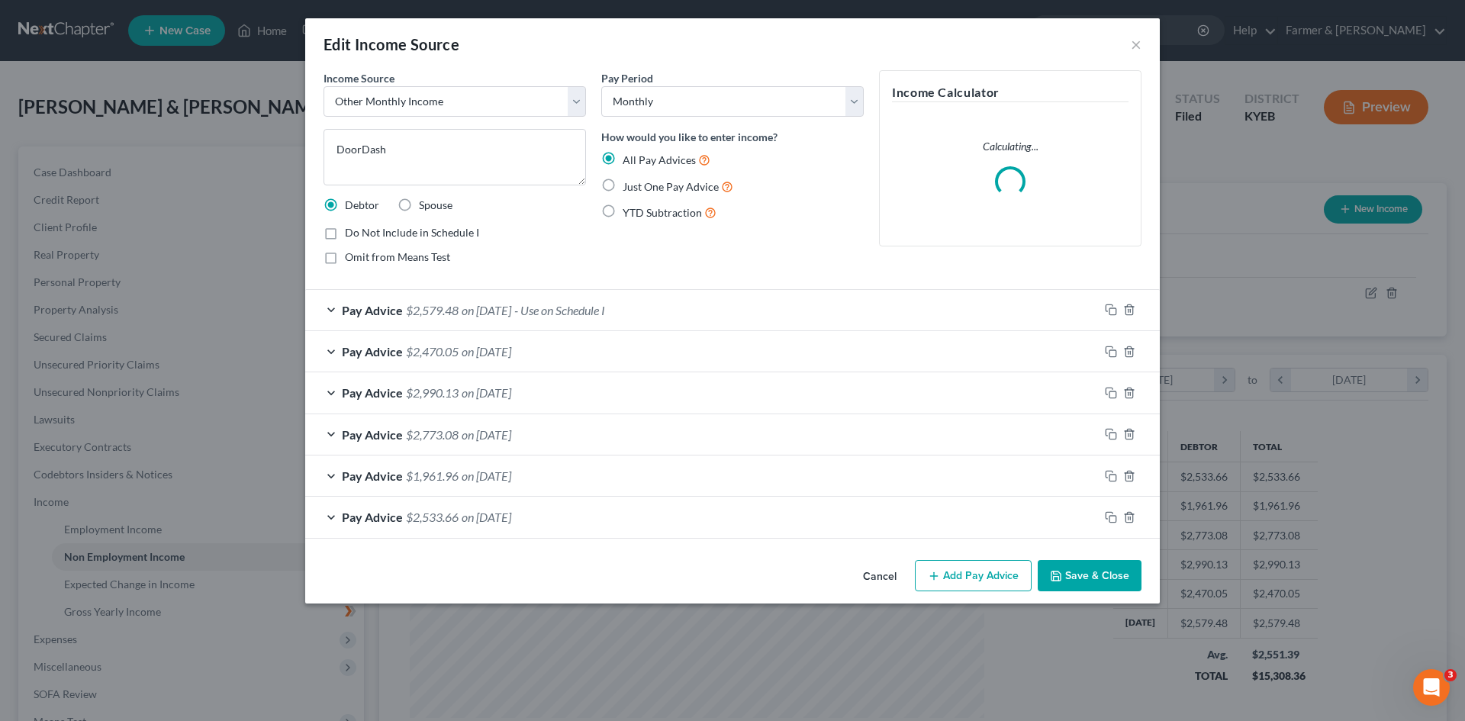
click at [881, 580] on button "Cancel" at bounding box center [880, 577] width 58 height 31
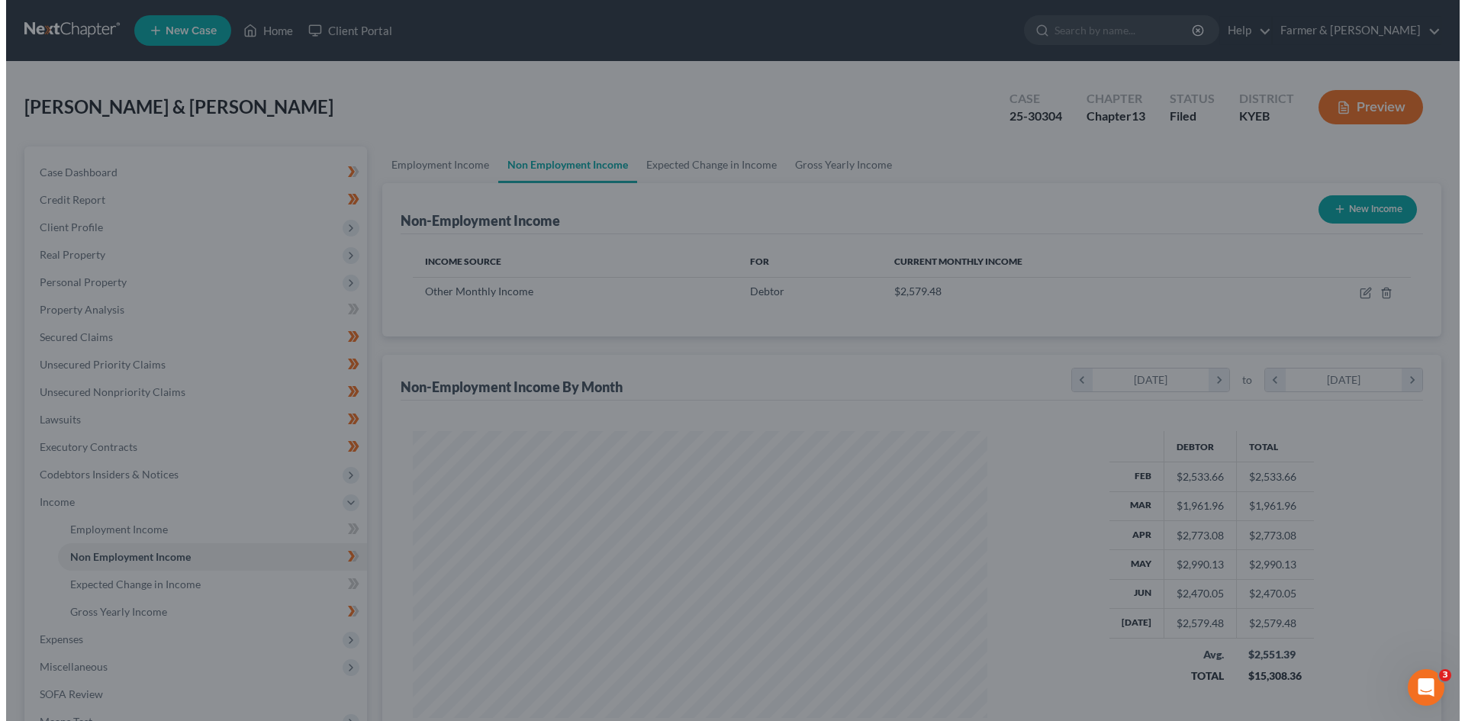
scroll to position [762688, 762373]
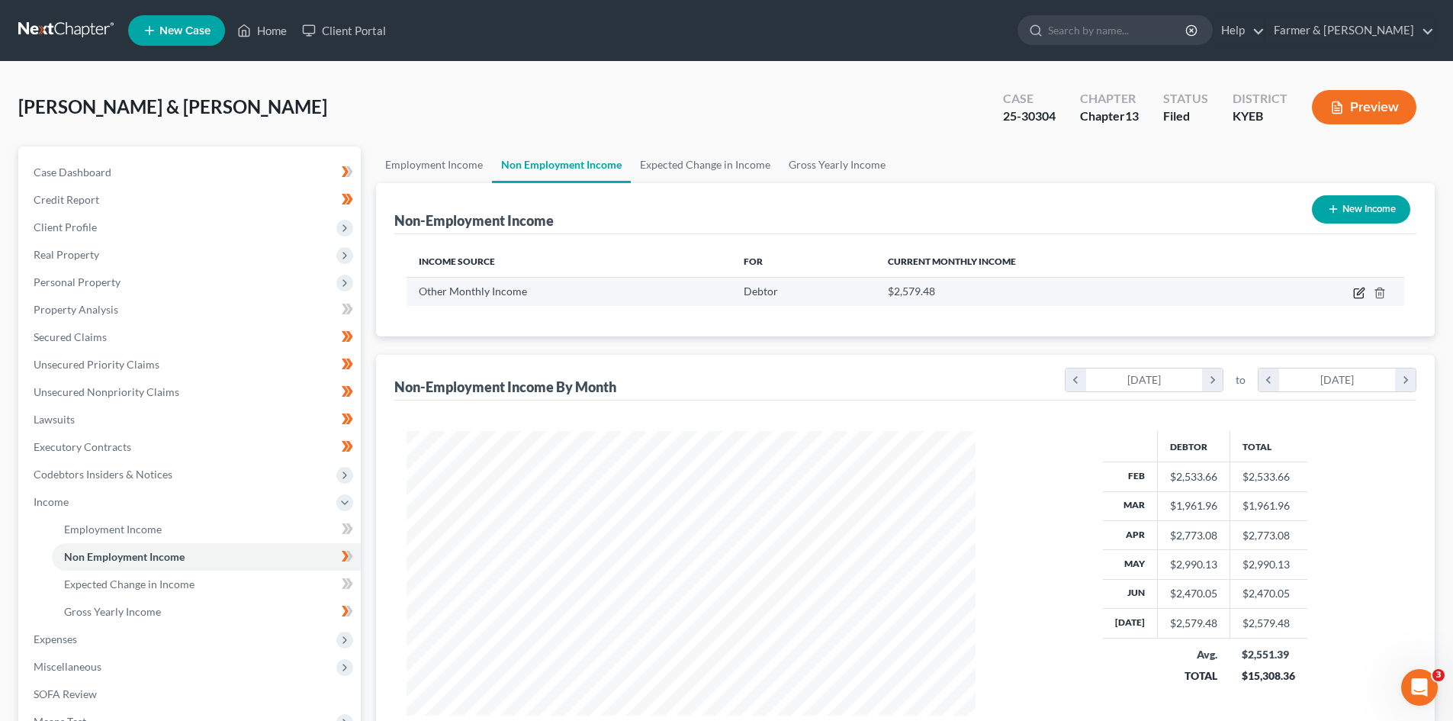
click at [1361, 292] on icon "button" at bounding box center [1360, 293] width 12 height 12
select select "13"
select select "0"
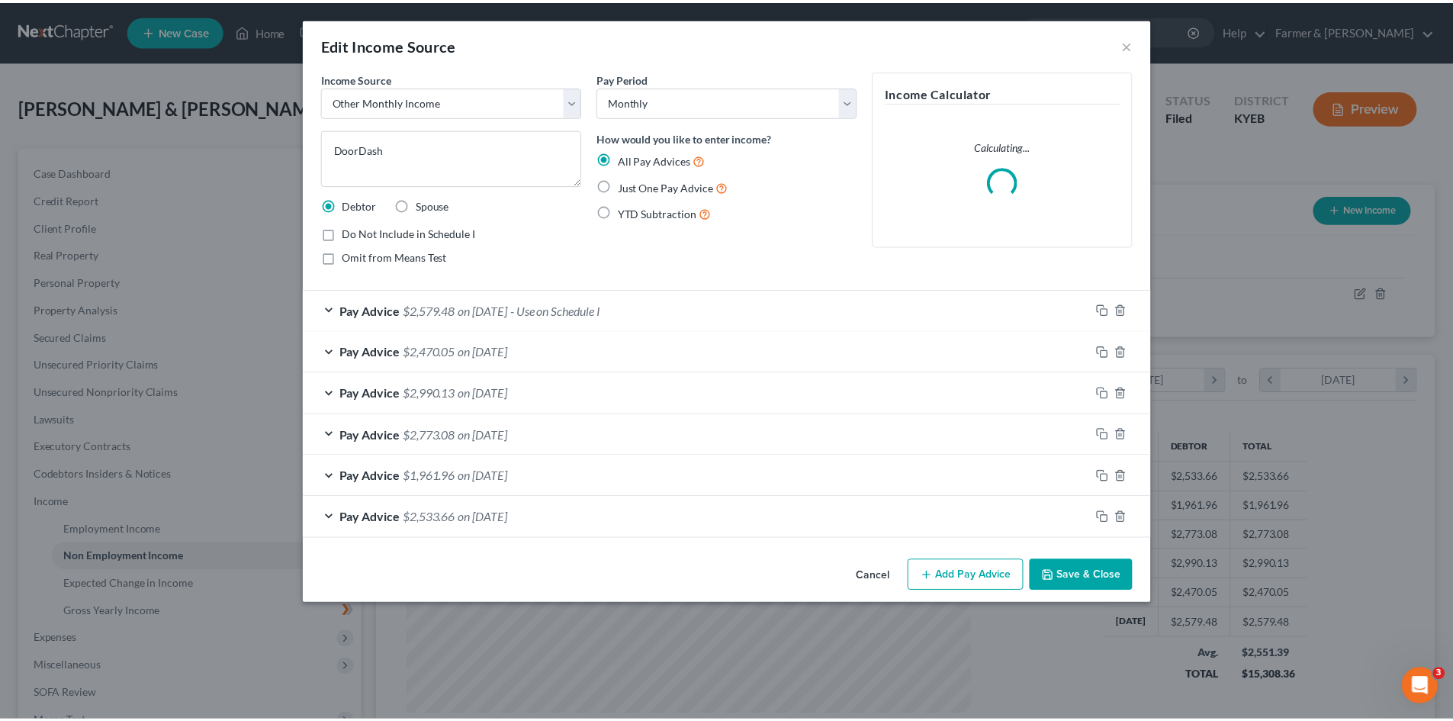
scroll to position [287, 605]
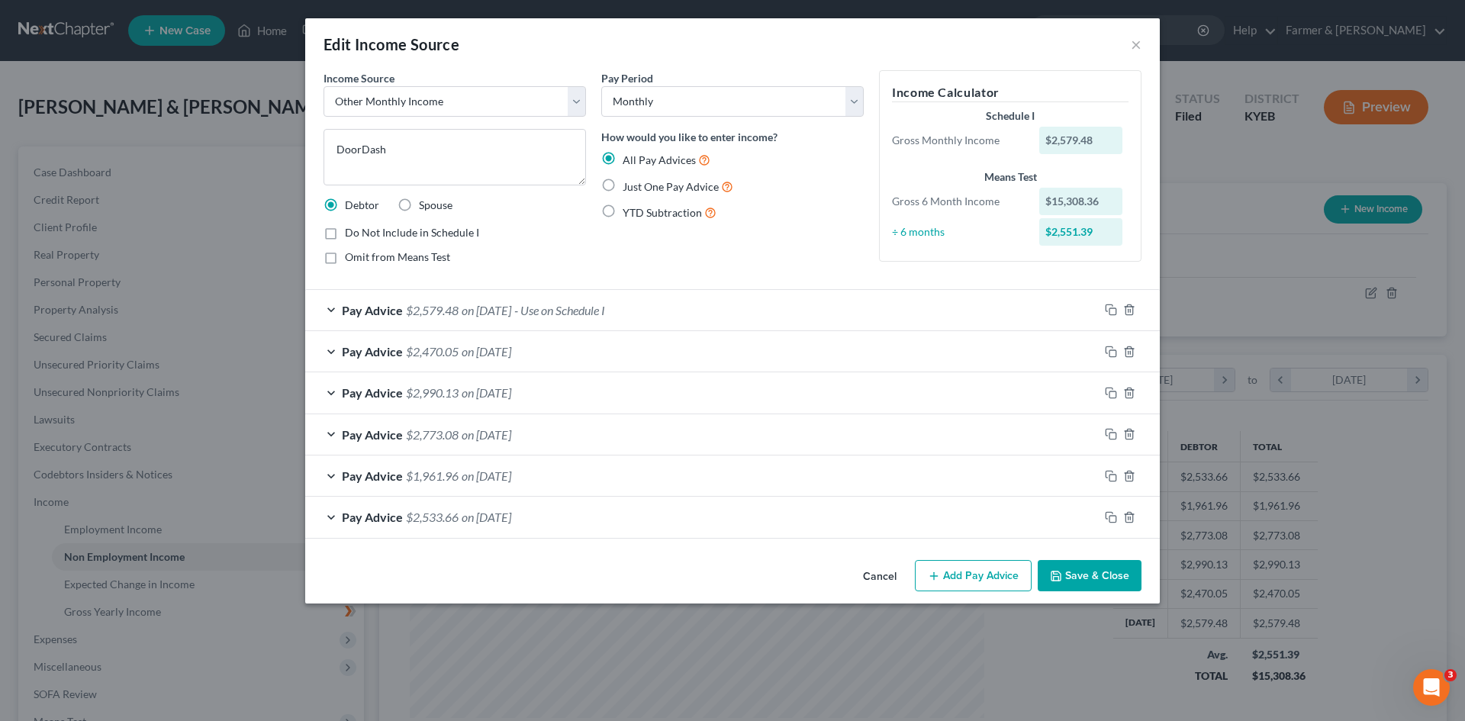
click at [881, 578] on button "Cancel" at bounding box center [880, 577] width 58 height 31
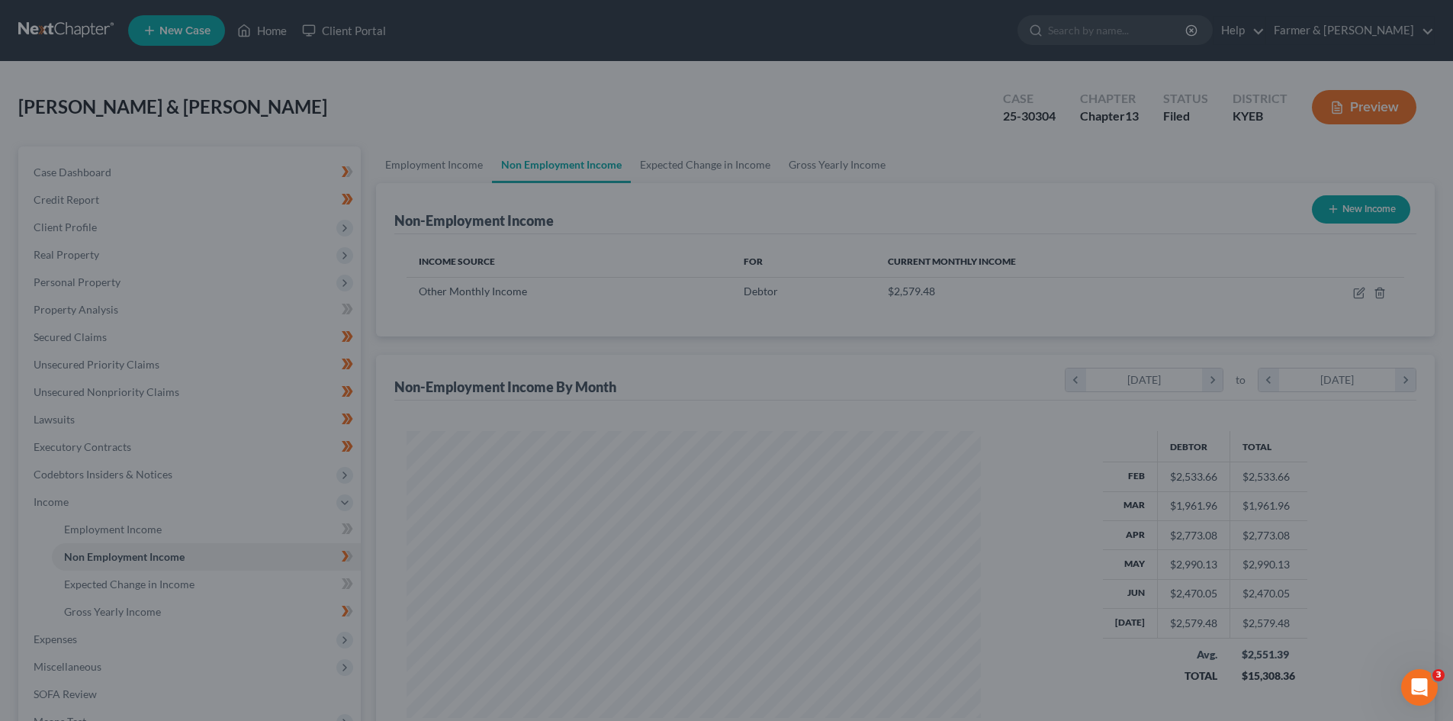
scroll to position [762688, 762373]
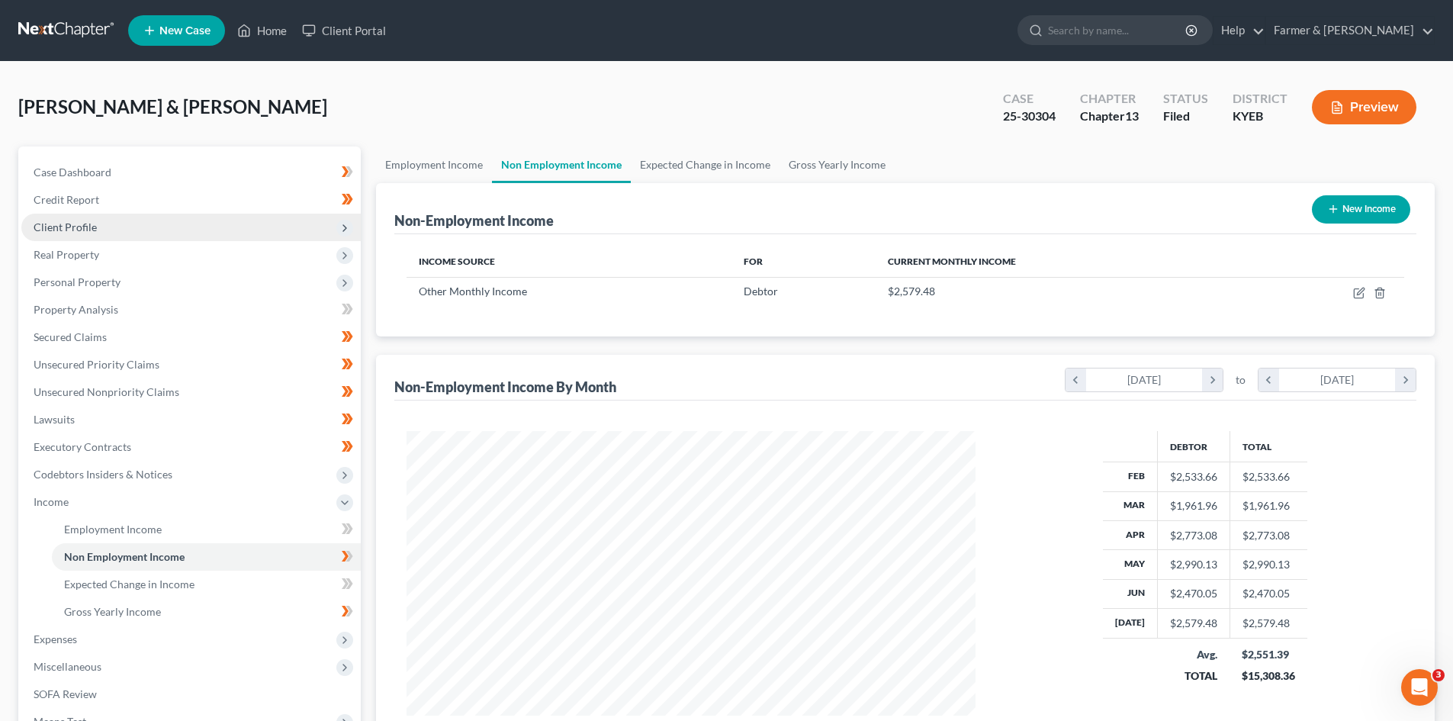
click at [117, 224] on span "Client Profile" at bounding box center [191, 227] width 340 height 27
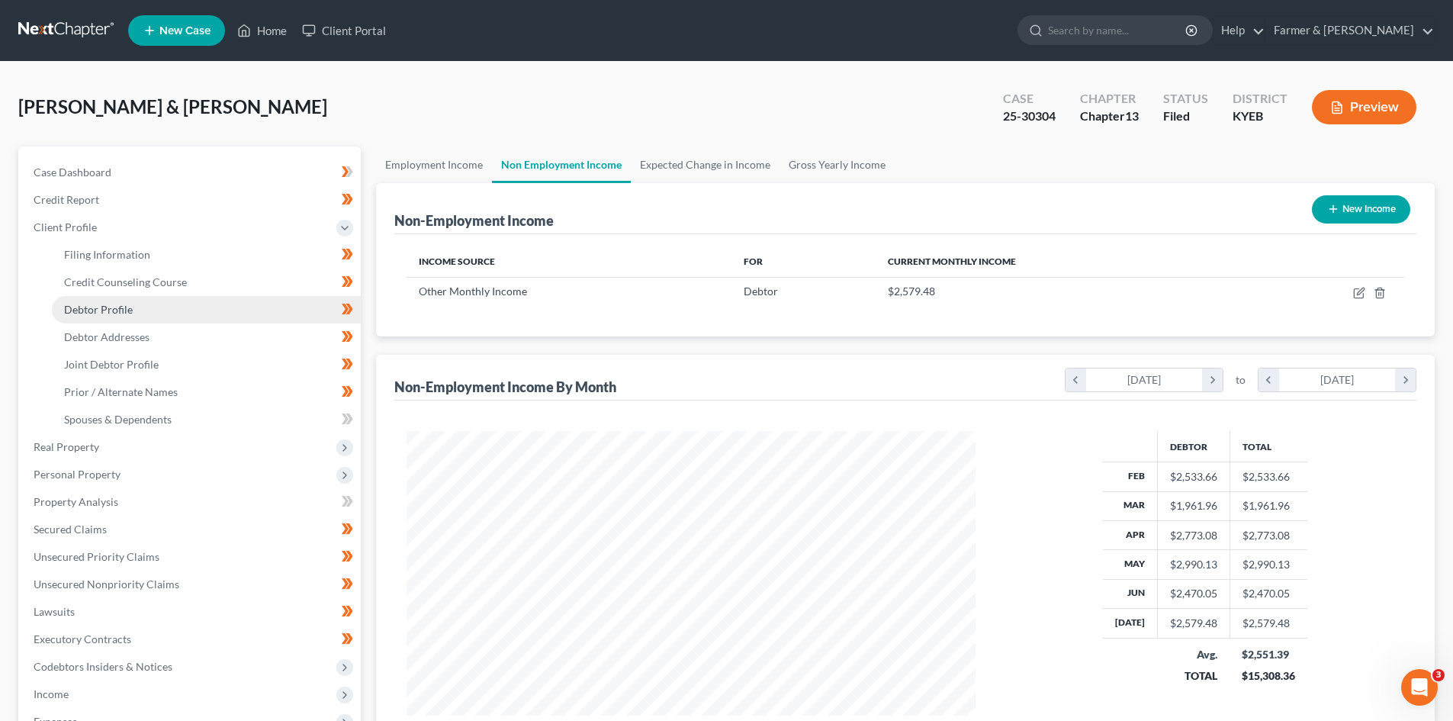
click at [97, 314] on span "Debtor Profile" at bounding box center [98, 309] width 69 height 13
select select "1"
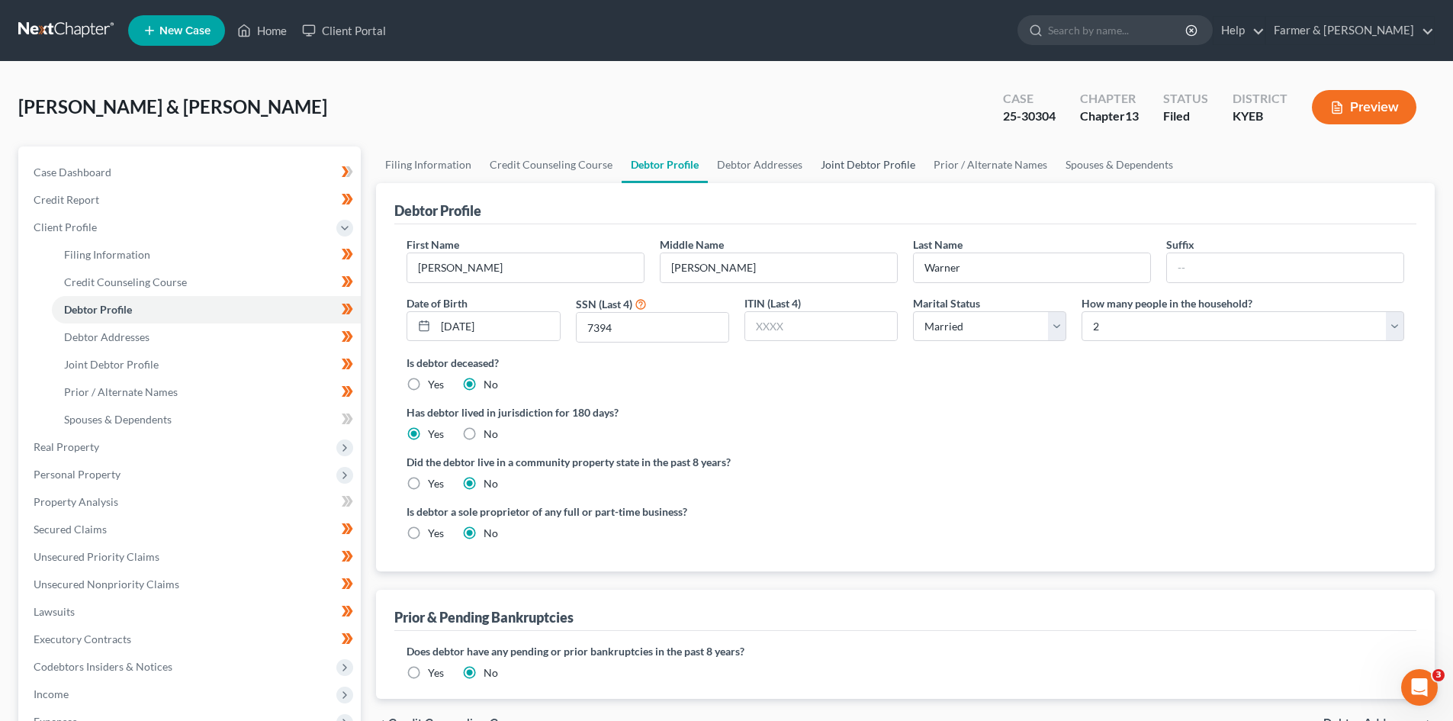
click at [851, 162] on link "Joint Debtor Profile" at bounding box center [868, 164] width 113 height 37
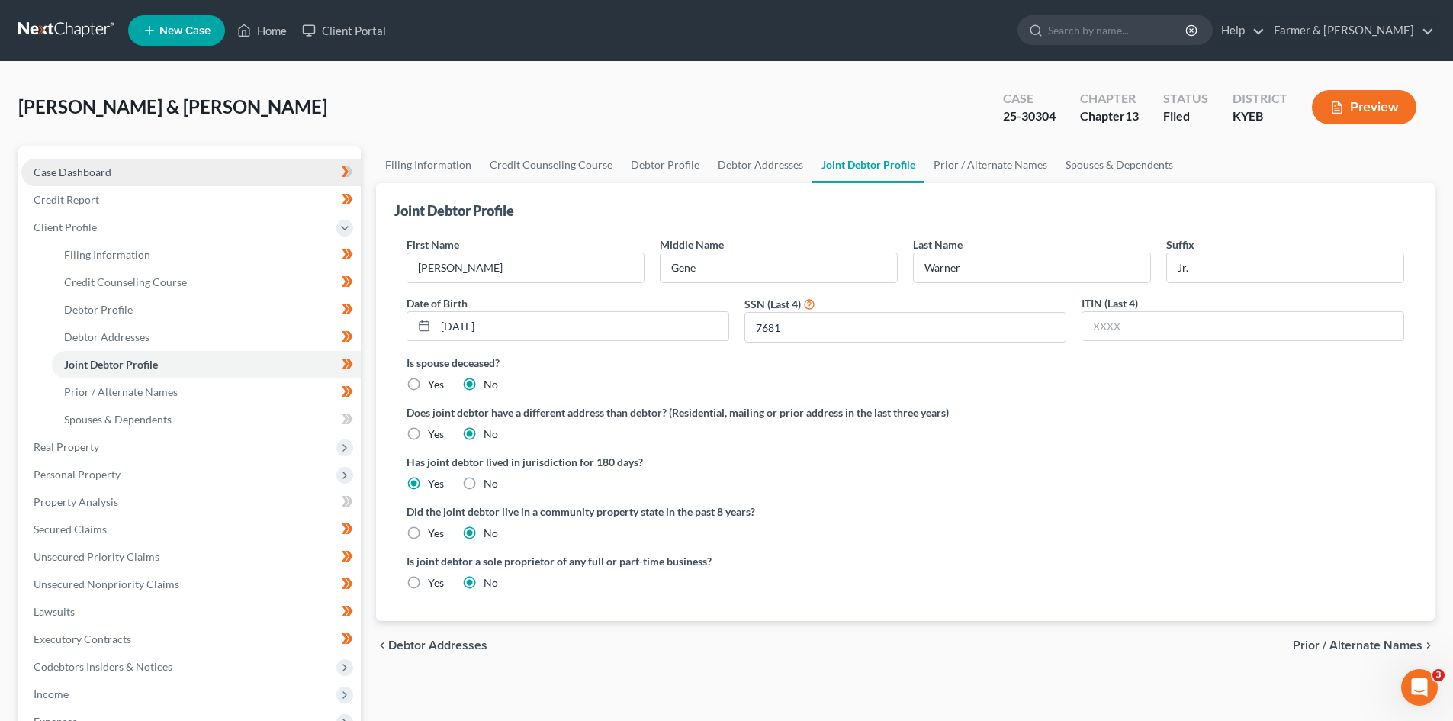
click at [131, 172] on link "Case Dashboard" at bounding box center [191, 172] width 340 height 27
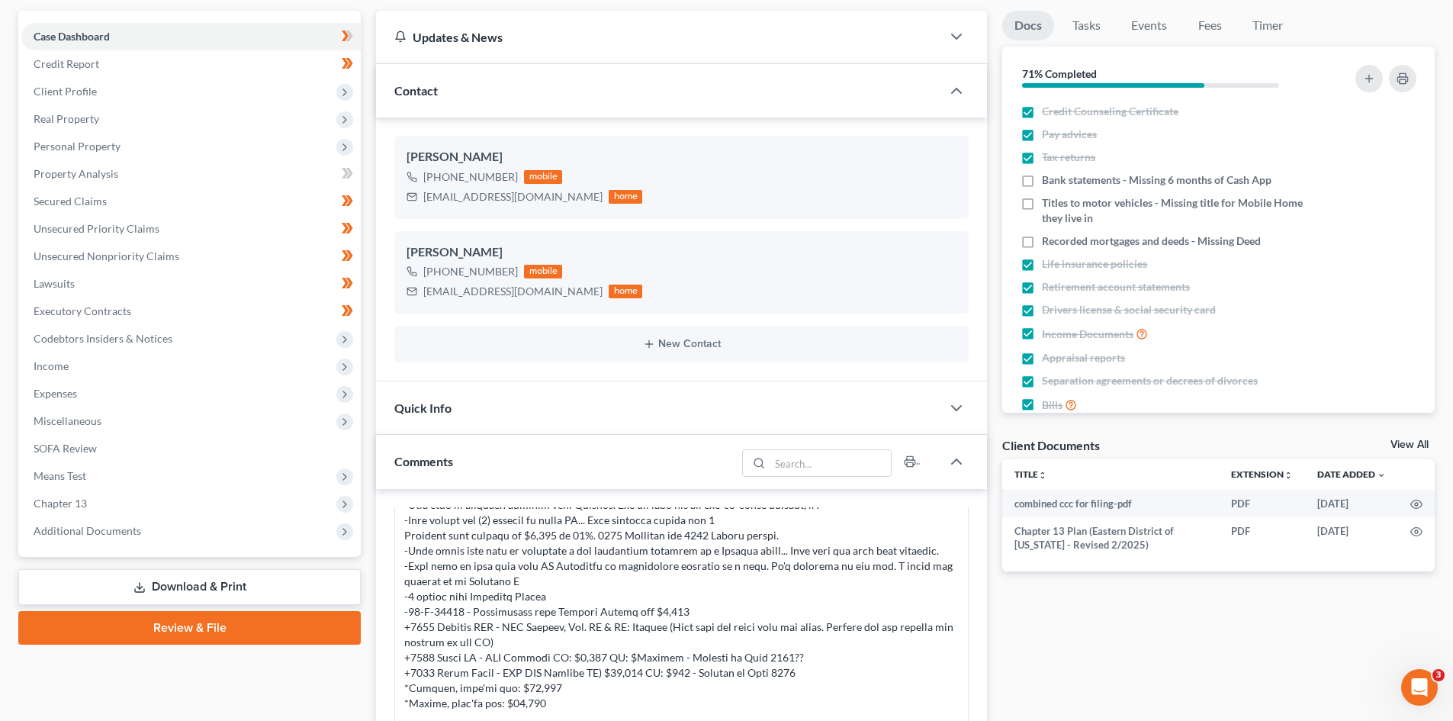
scroll to position [135, 0]
drag, startPoint x: 85, startPoint y: 150, endPoint x: 85, endPoint y: 159, distance: 9.2
click at [85, 150] on span "Personal Property" at bounding box center [77, 146] width 87 height 13
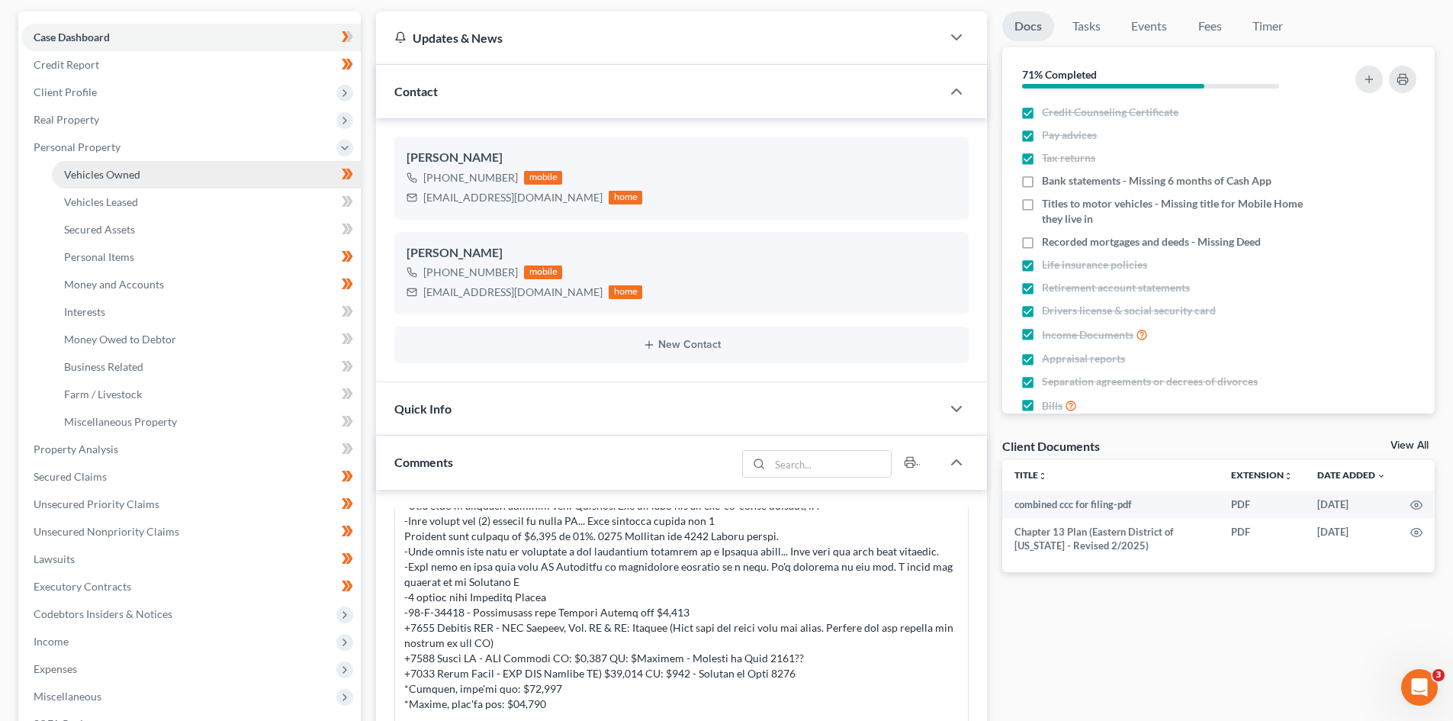
click at [107, 177] on span "Vehicles Owned" at bounding box center [102, 174] width 76 height 13
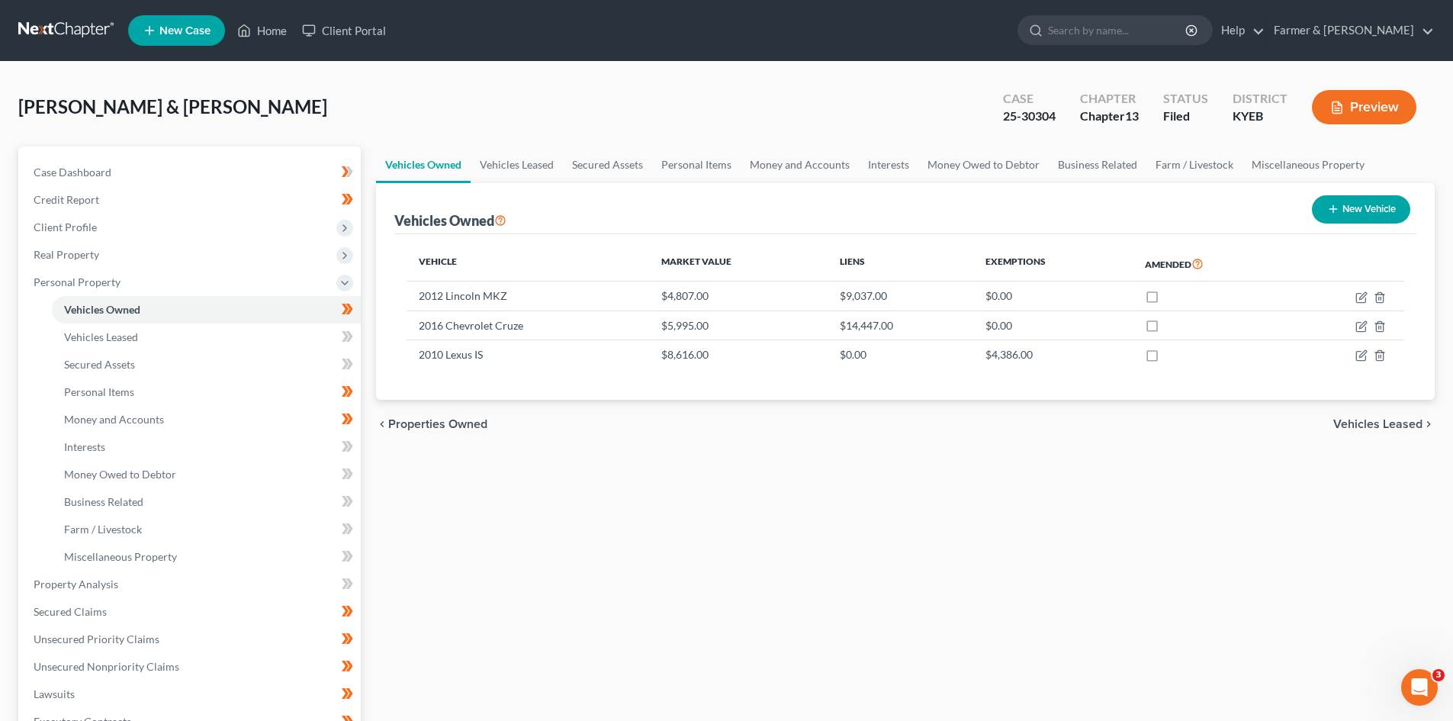
click at [76, 31] on link at bounding box center [67, 30] width 98 height 27
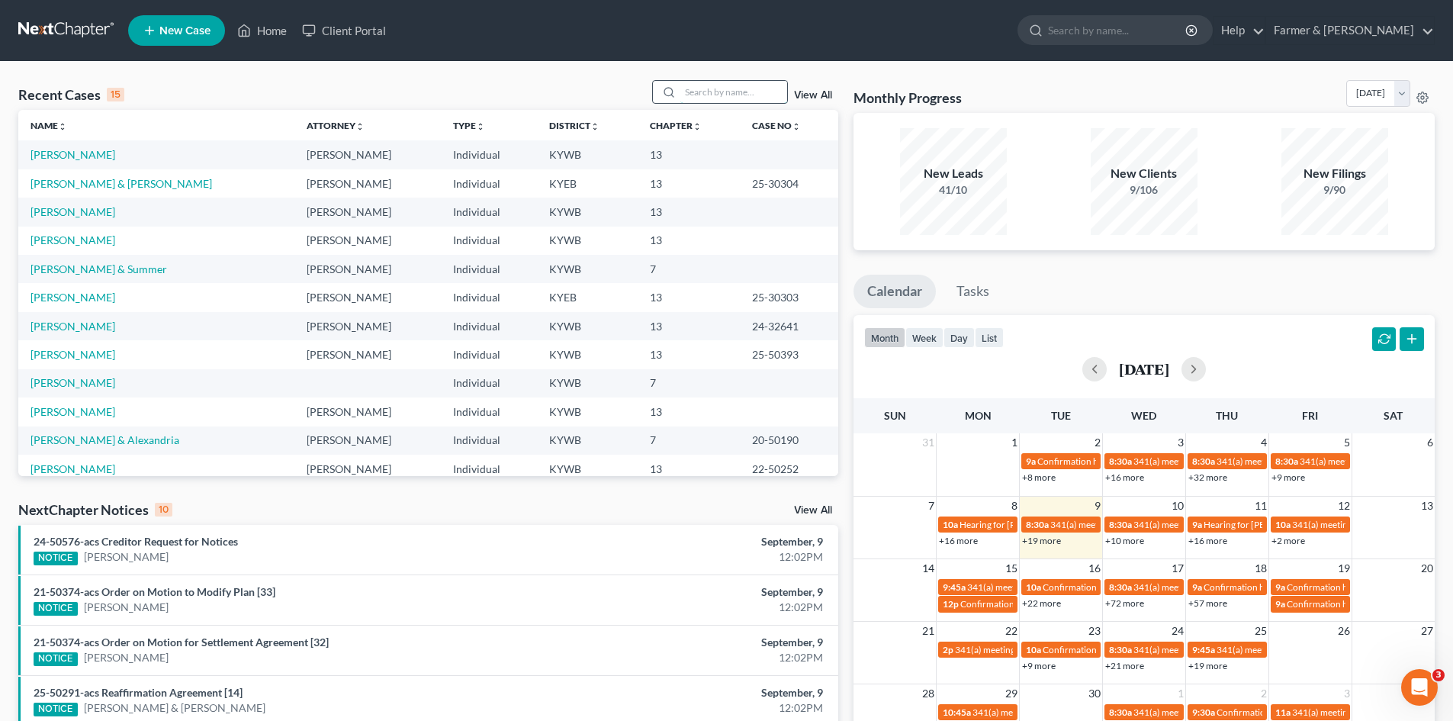
click at [714, 96] on input "search" at bounding box center [734, 92] width 107 height 22
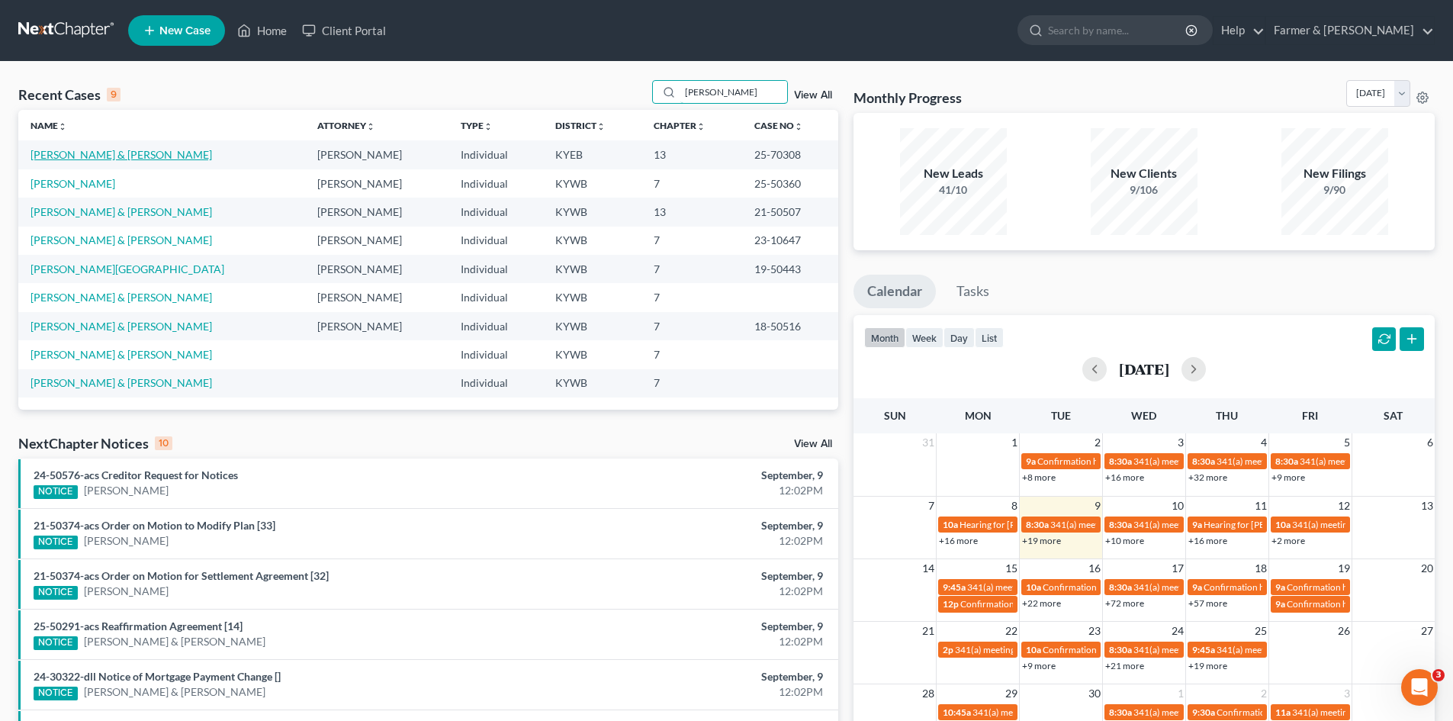
type input "lester"
click at [88, 153] on link "Lester, Lawrence & Tracy" at bounding box center [122, 154] width 182 height 13
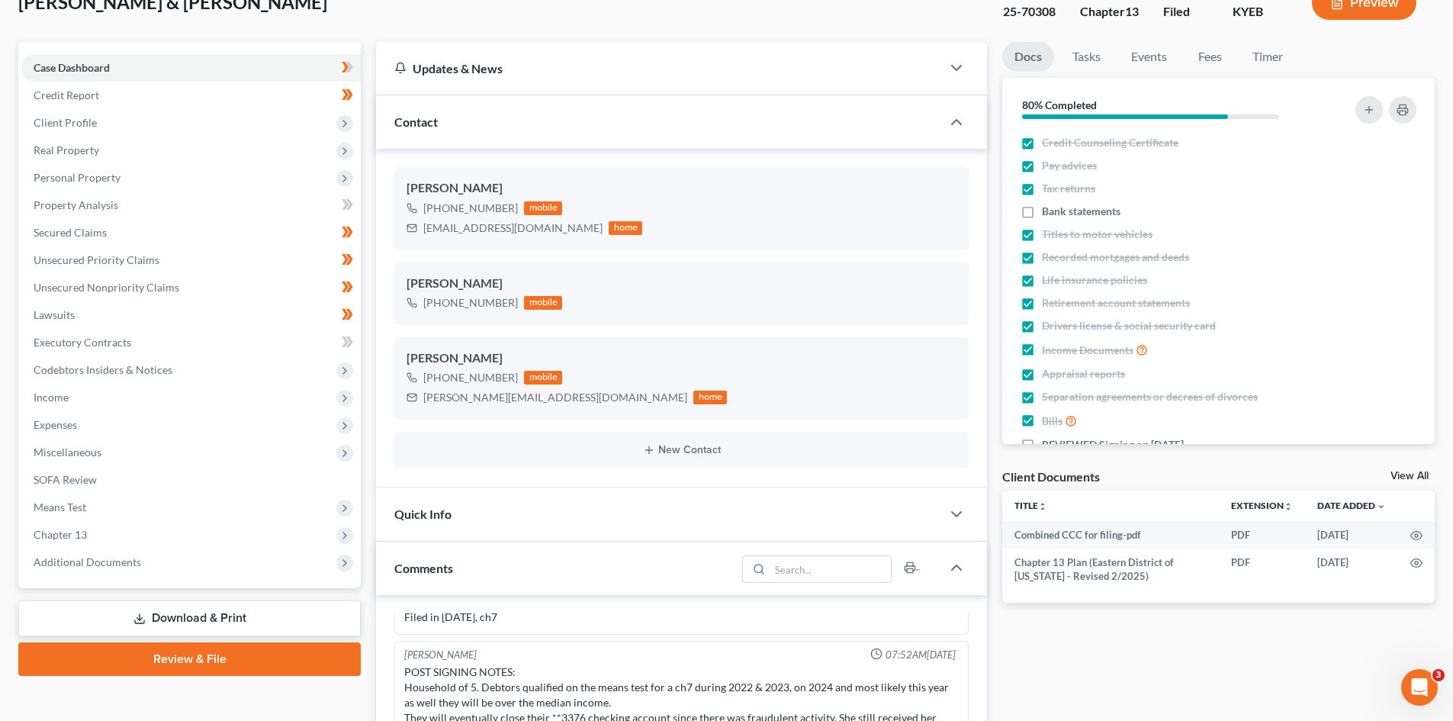
scroll to position [153, 0]
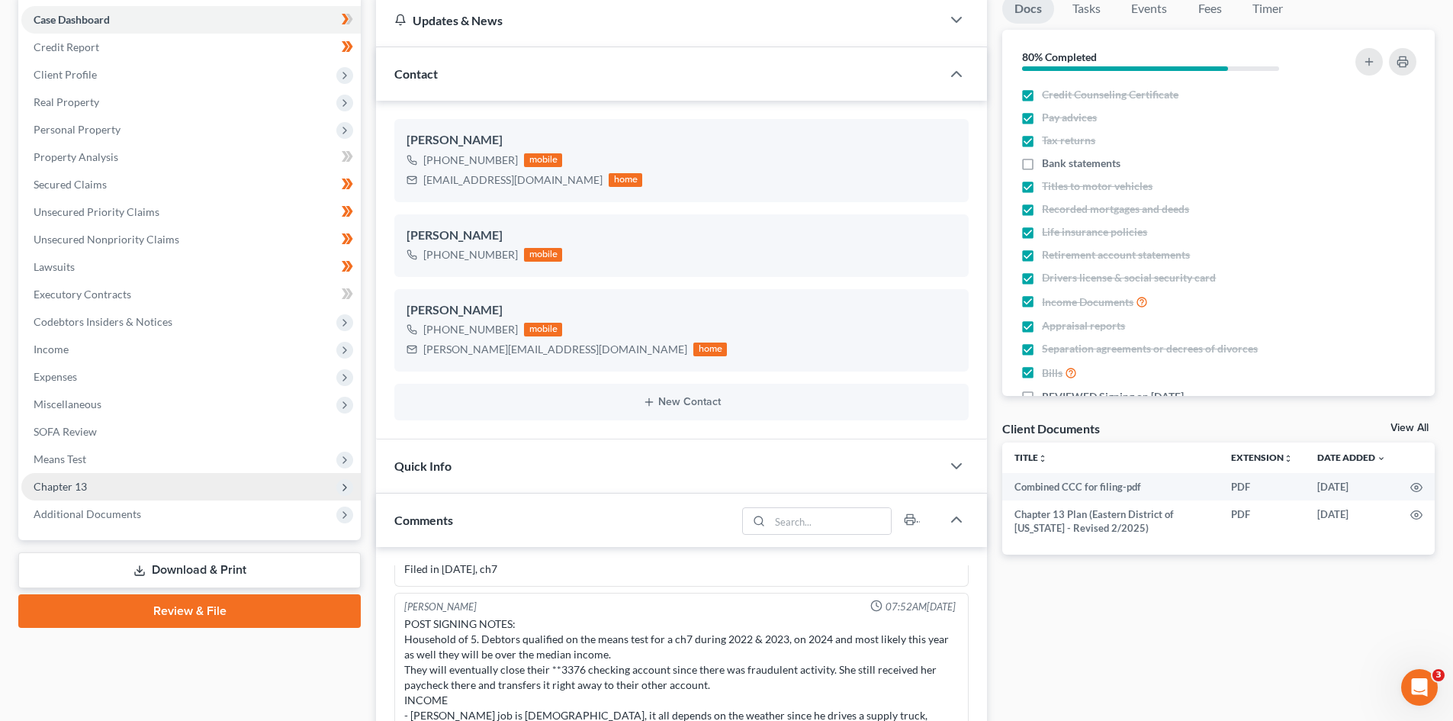
click at [132, 489] on span "Chapter 13" at bounding box center [191, 486] width 340 height 27
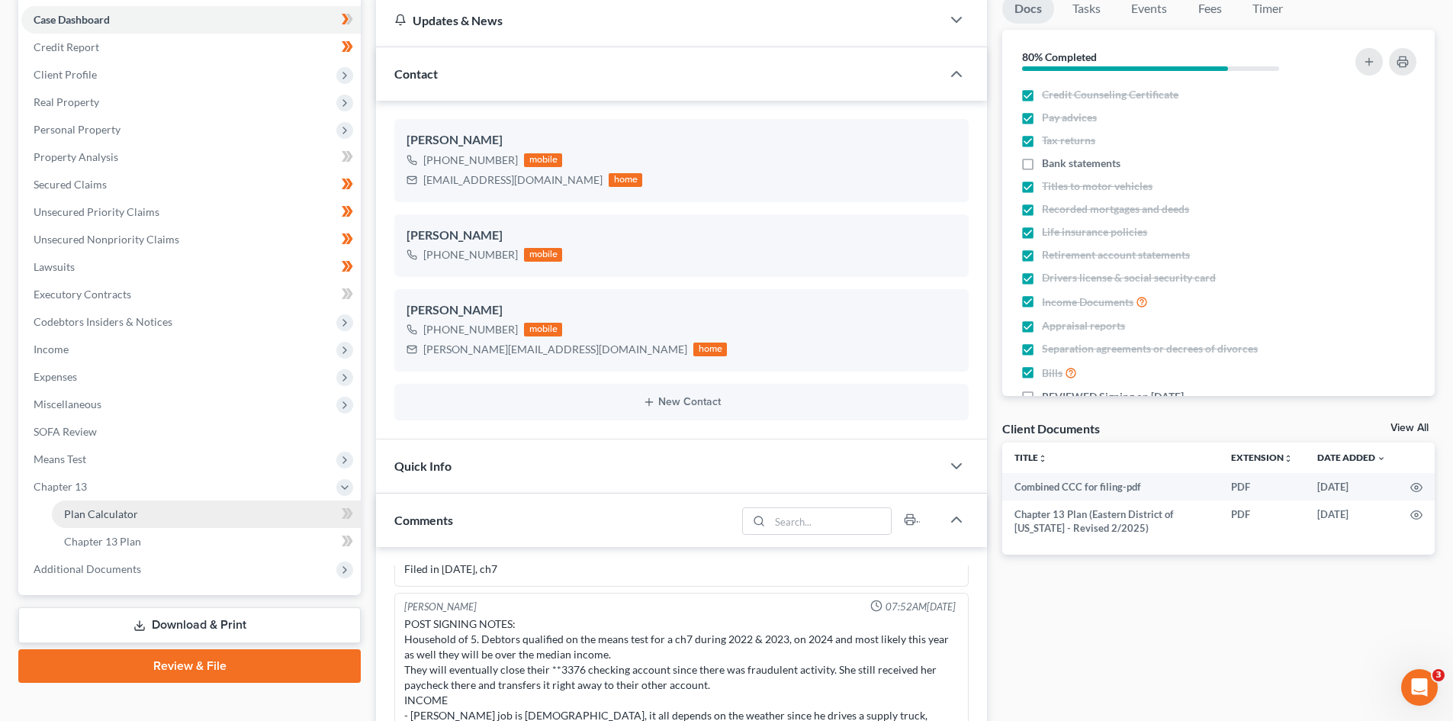
click at [125, 513] on span "Plan Calculator" at bounding box center [101, 513] width 74 height 13
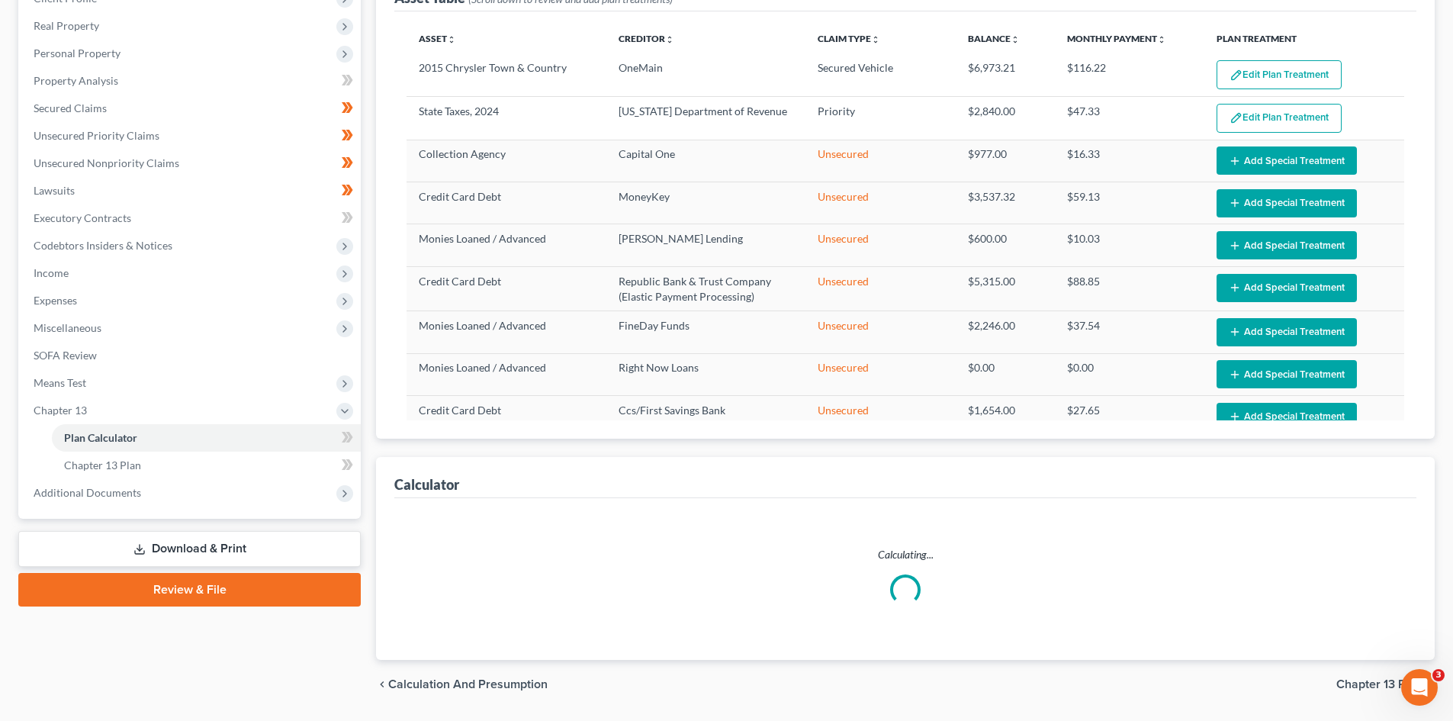
select select "59"
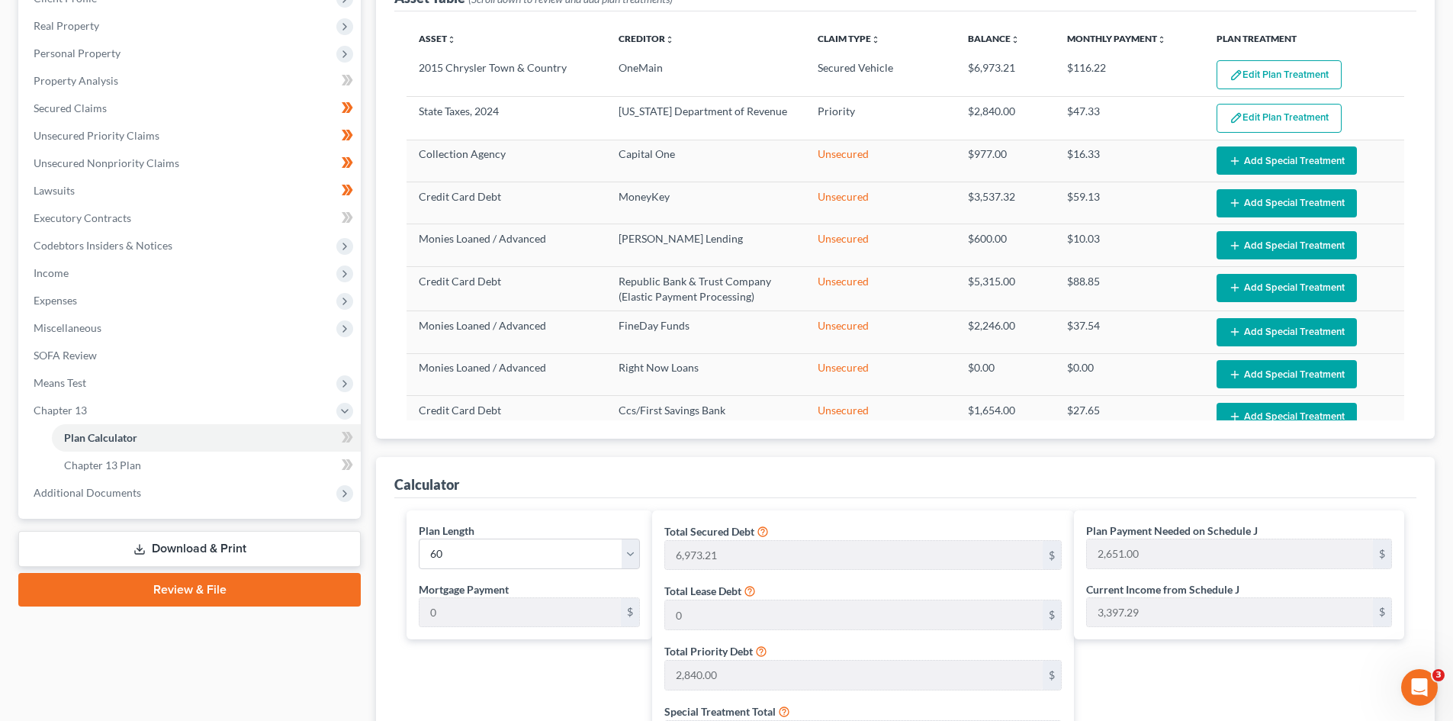
scroll to position [305, 0]
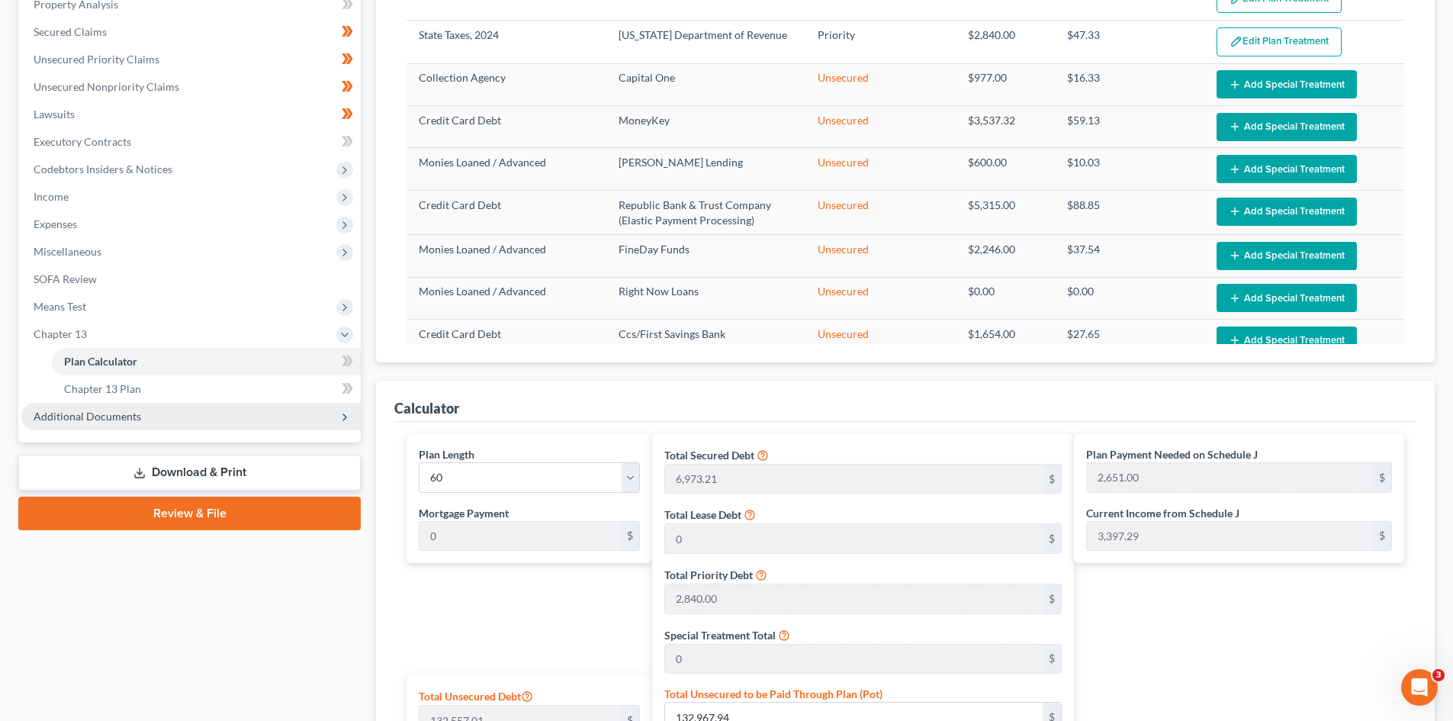
click at [105, 414] on span "Additional Documents" at bounding box center [88, 416] width 108 height 13
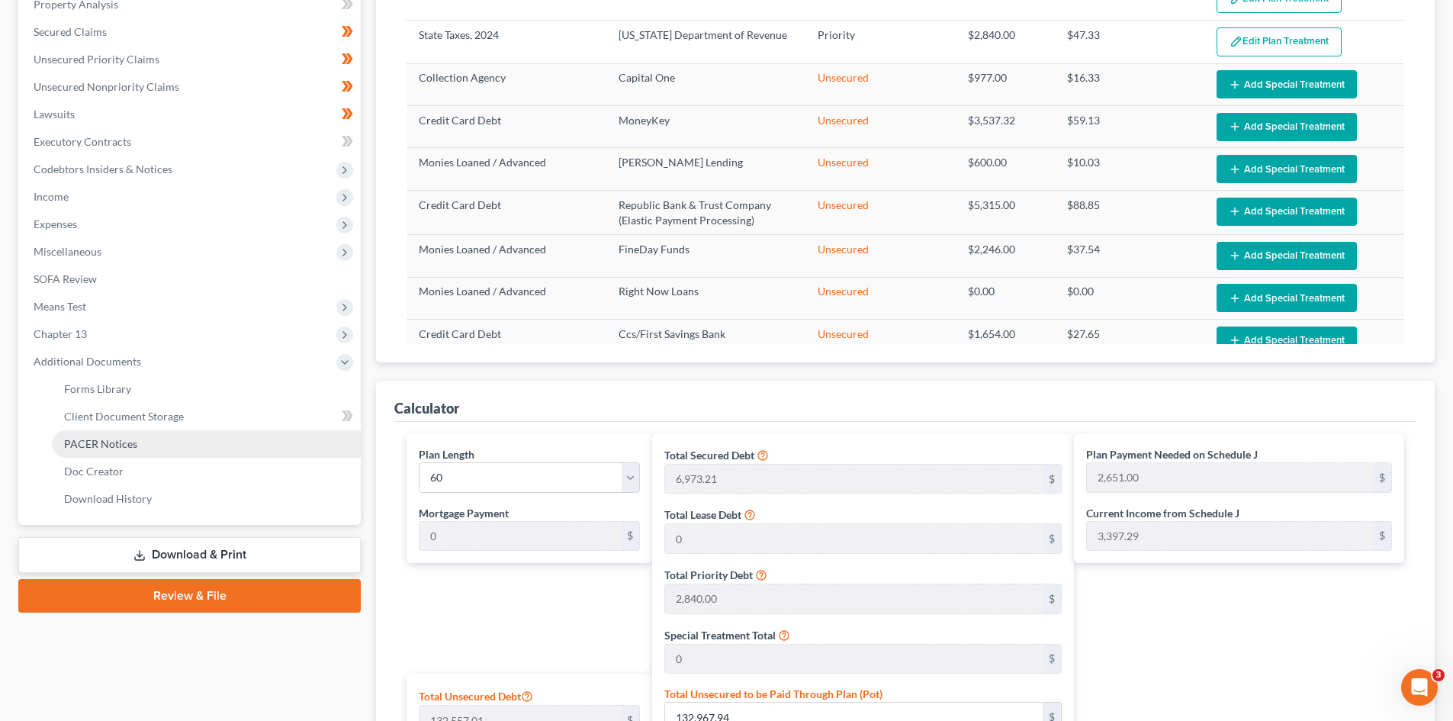
click at [113, 446] on span "PACER Notices" at bounding box center [100, 443] width 73 height 13
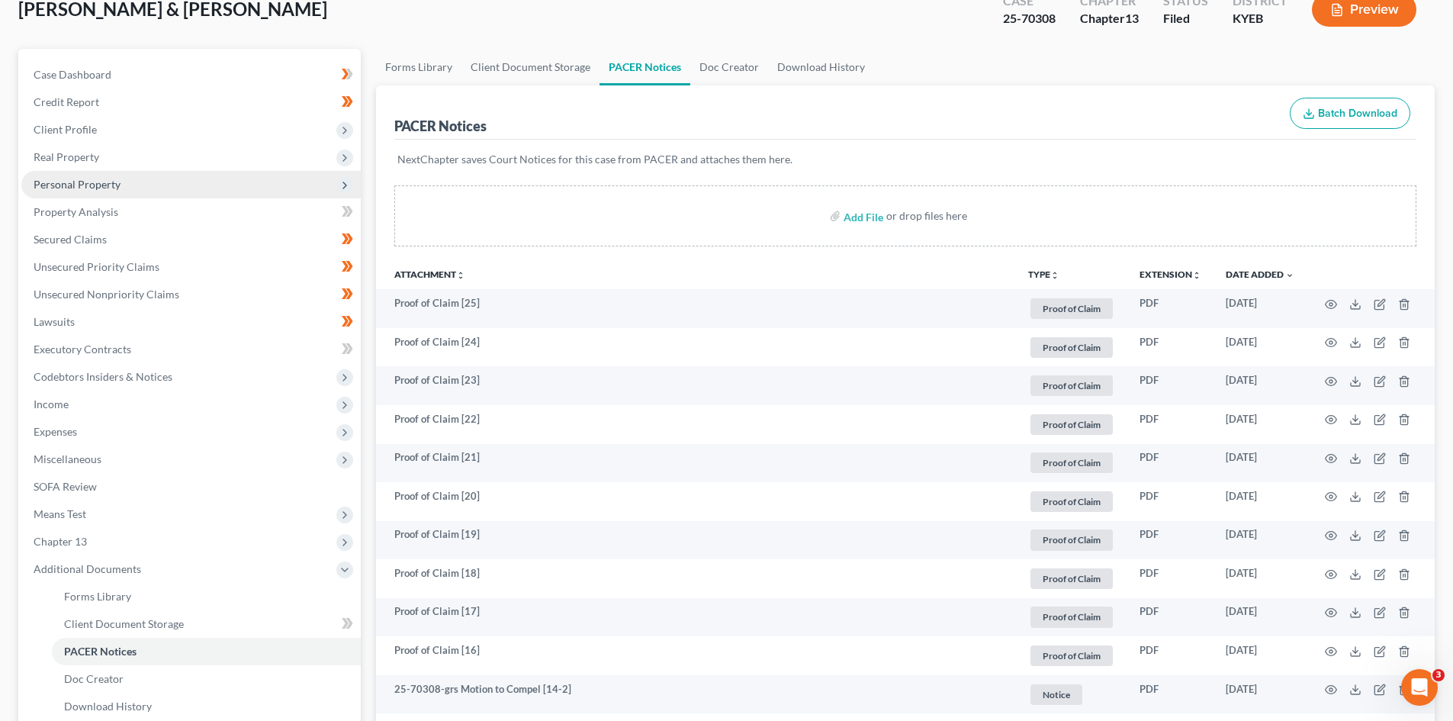
scroll to position [85, 0]
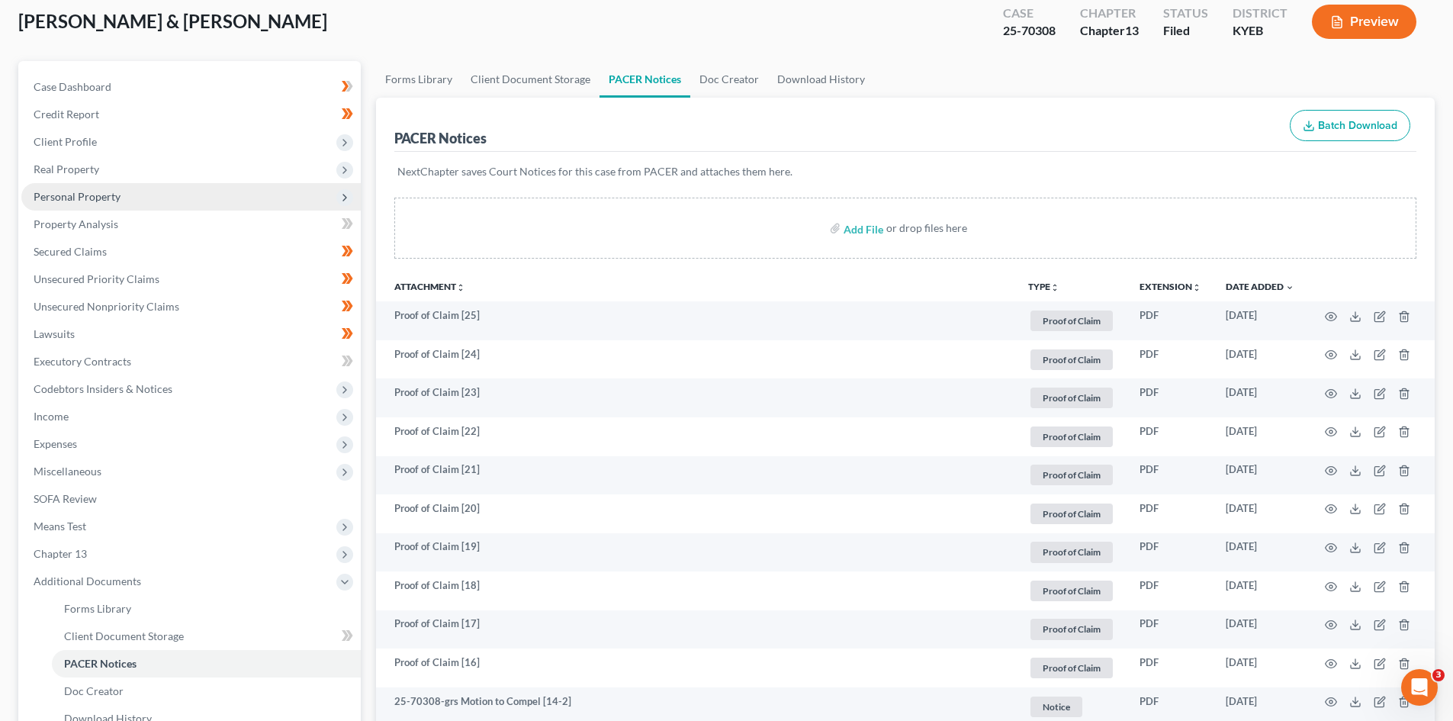
click at [80, 202] on span "Personal Property" at bounding box center [77, 196] width 87 height 13
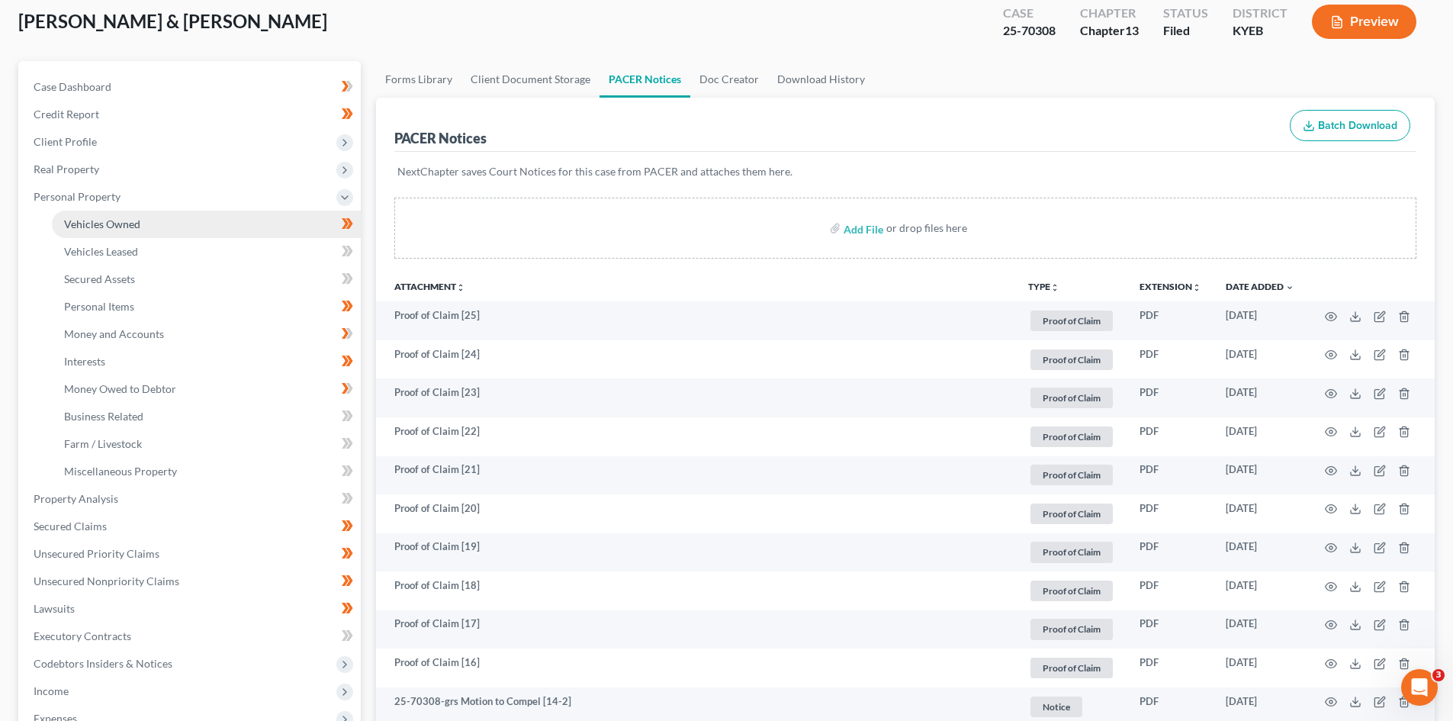
click at [88, 219] on span "Vehicles Owned" at bounding box center [102, 223] width 76 height 13
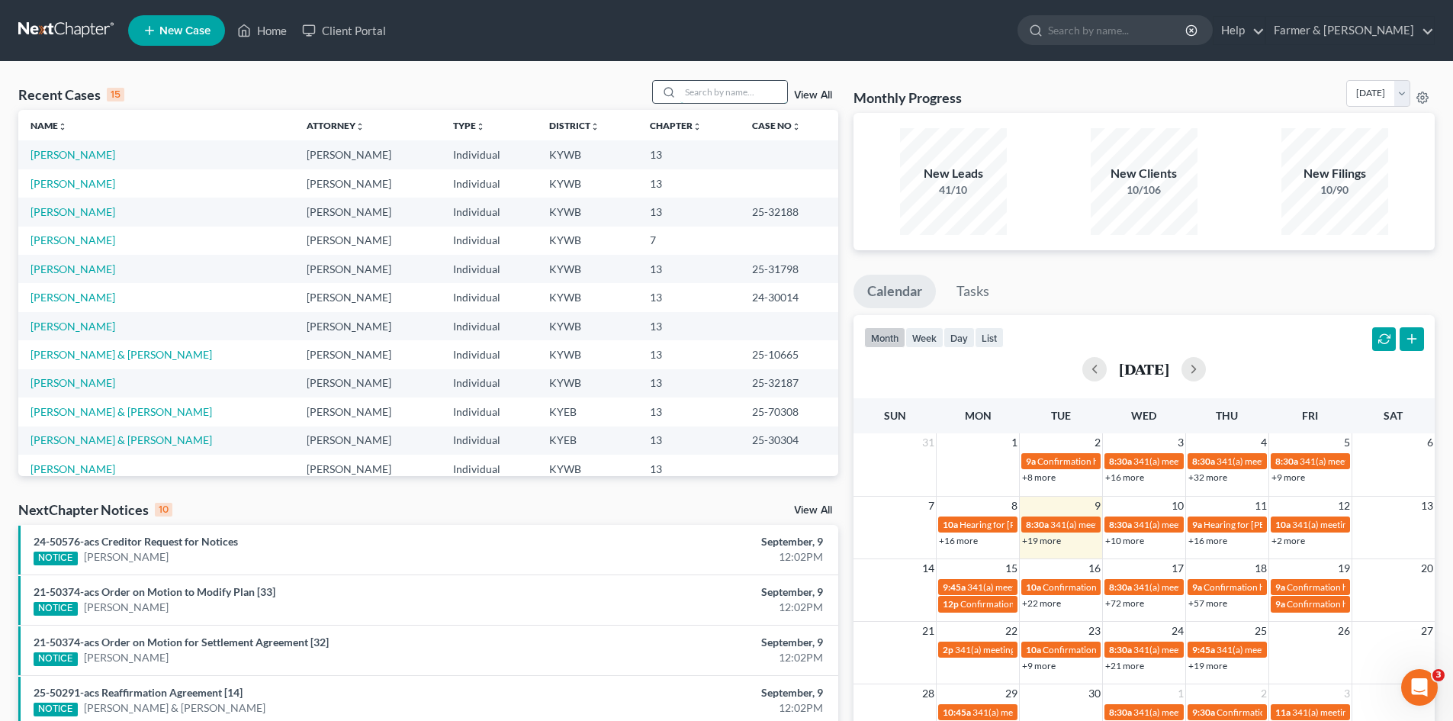
click at [748, 98] on input "search" at bounding box center [734, 92] width 107 height 22
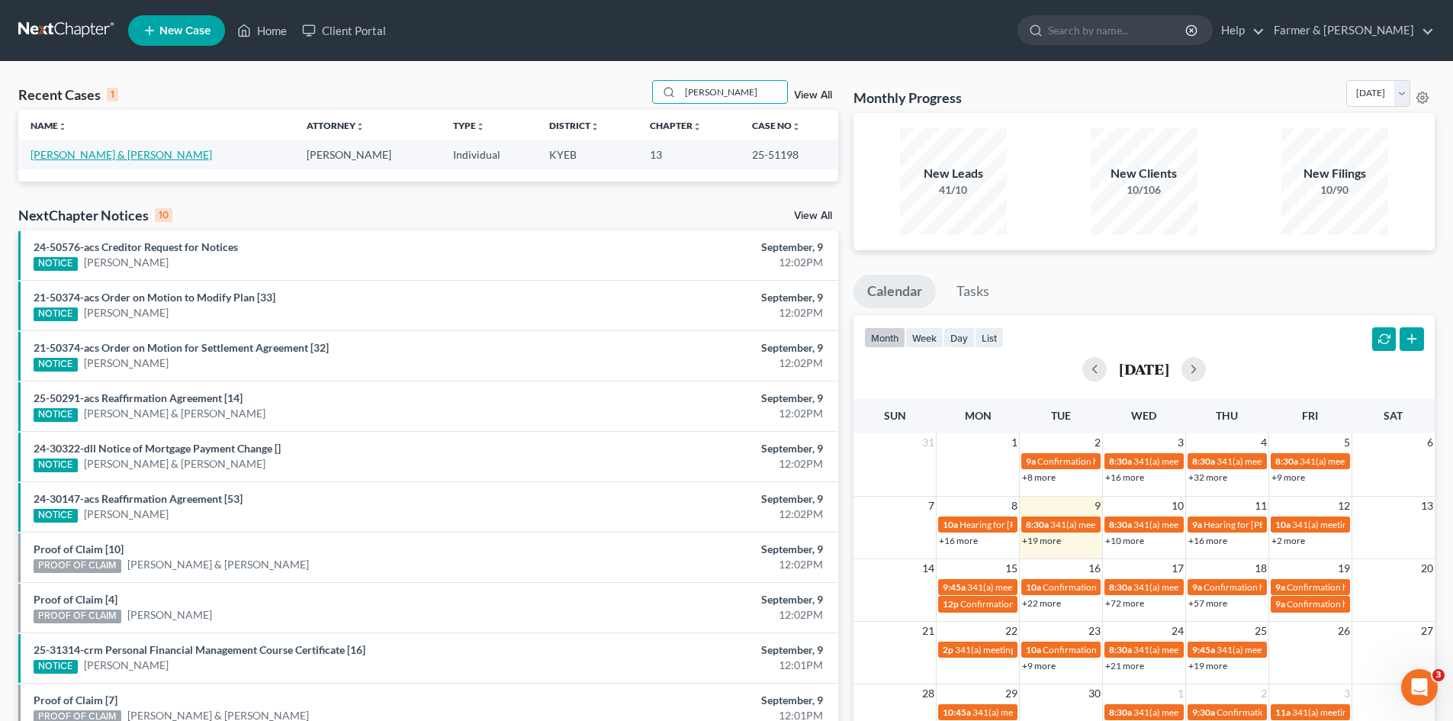
type input "[PERSON_NAME]"
click at [68, 159] on link "[PERSON_NAME] & [PERSON_NAME]" at bounding box center [122, 154] width 182 height 13
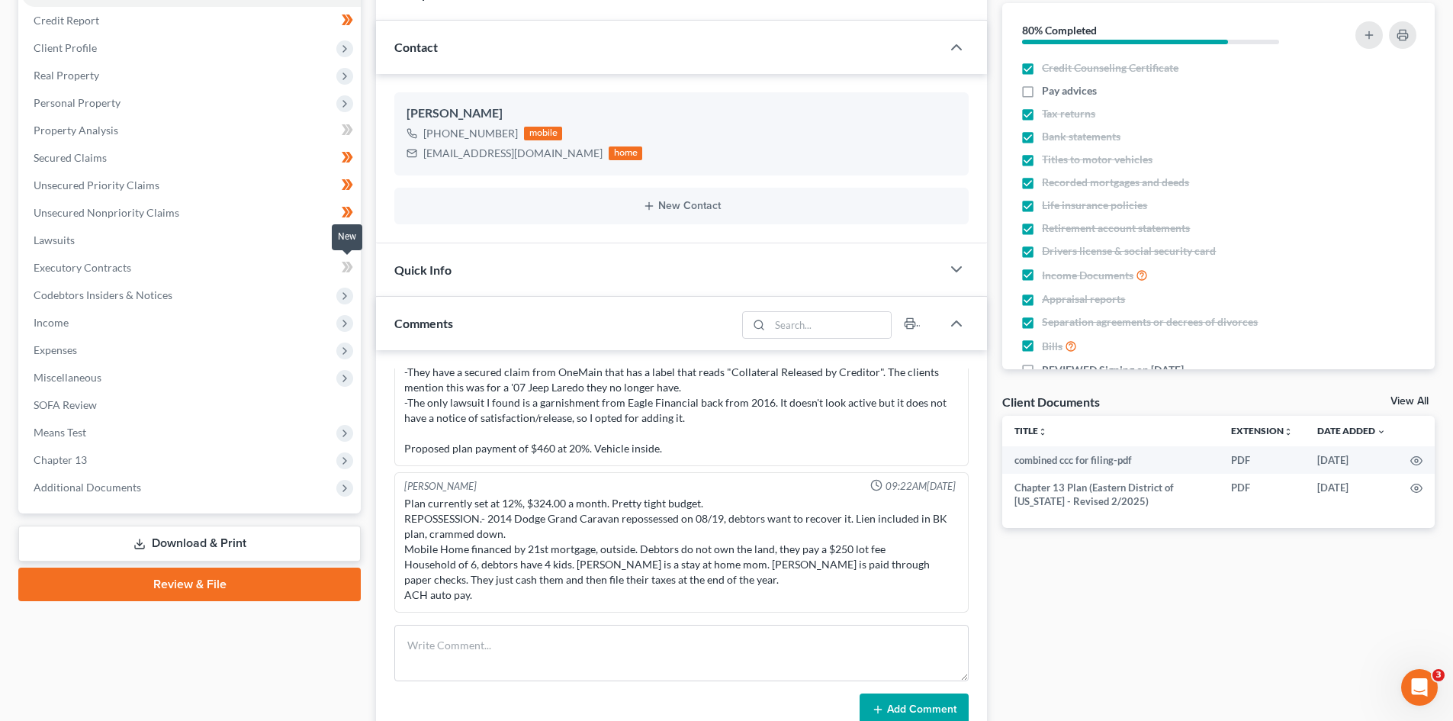
scroll to position [76, 0]
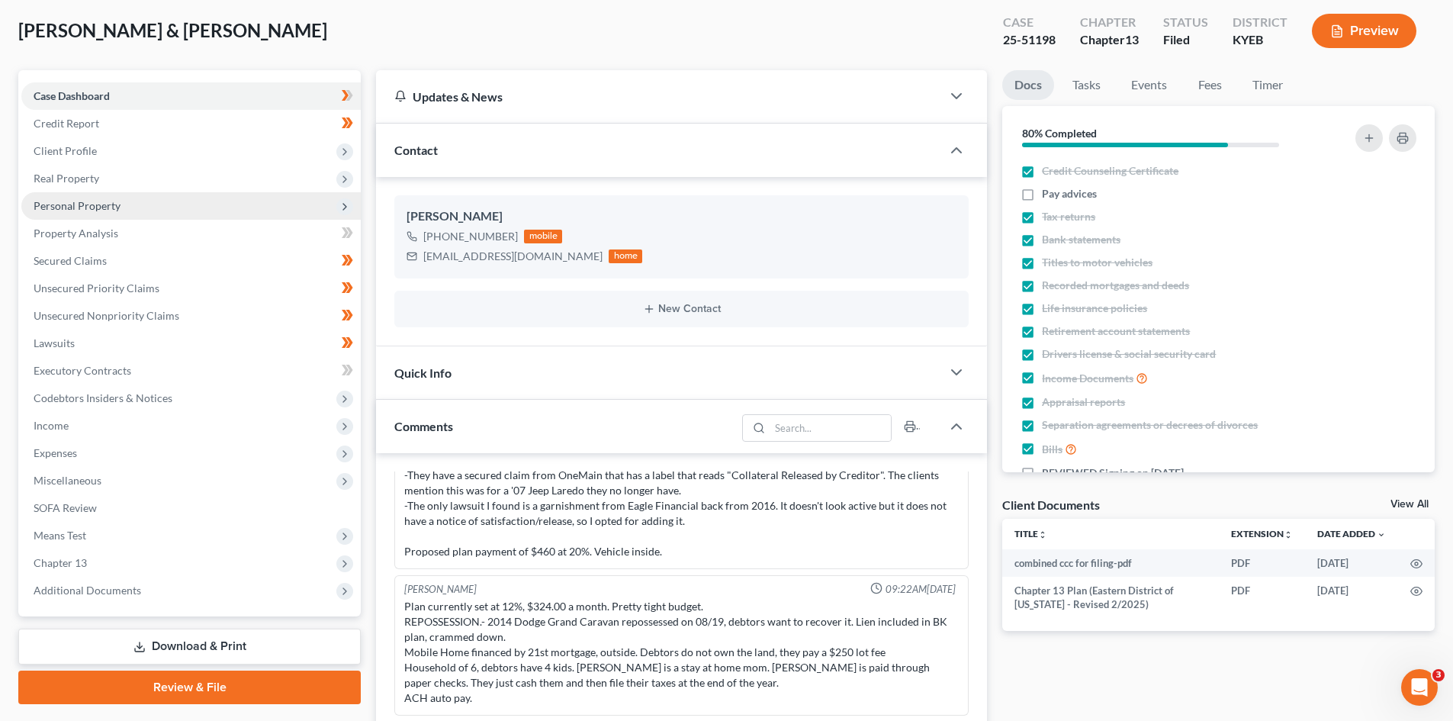
click at [84, 201] on span "Personal Property" at bounding box center [77, 205] width 87 height 13
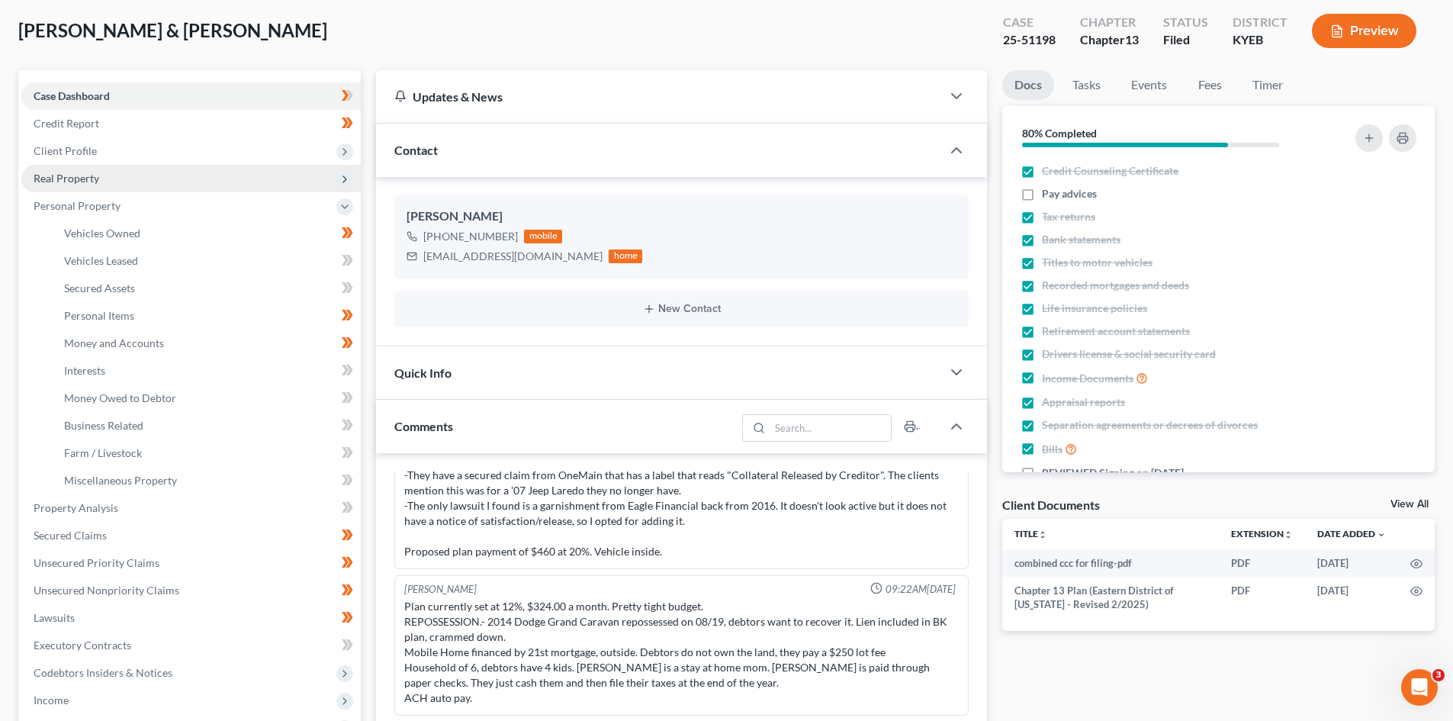
click at [85, 183] on span "Real Property" at bounding box center [67, 178] width 66 height 13
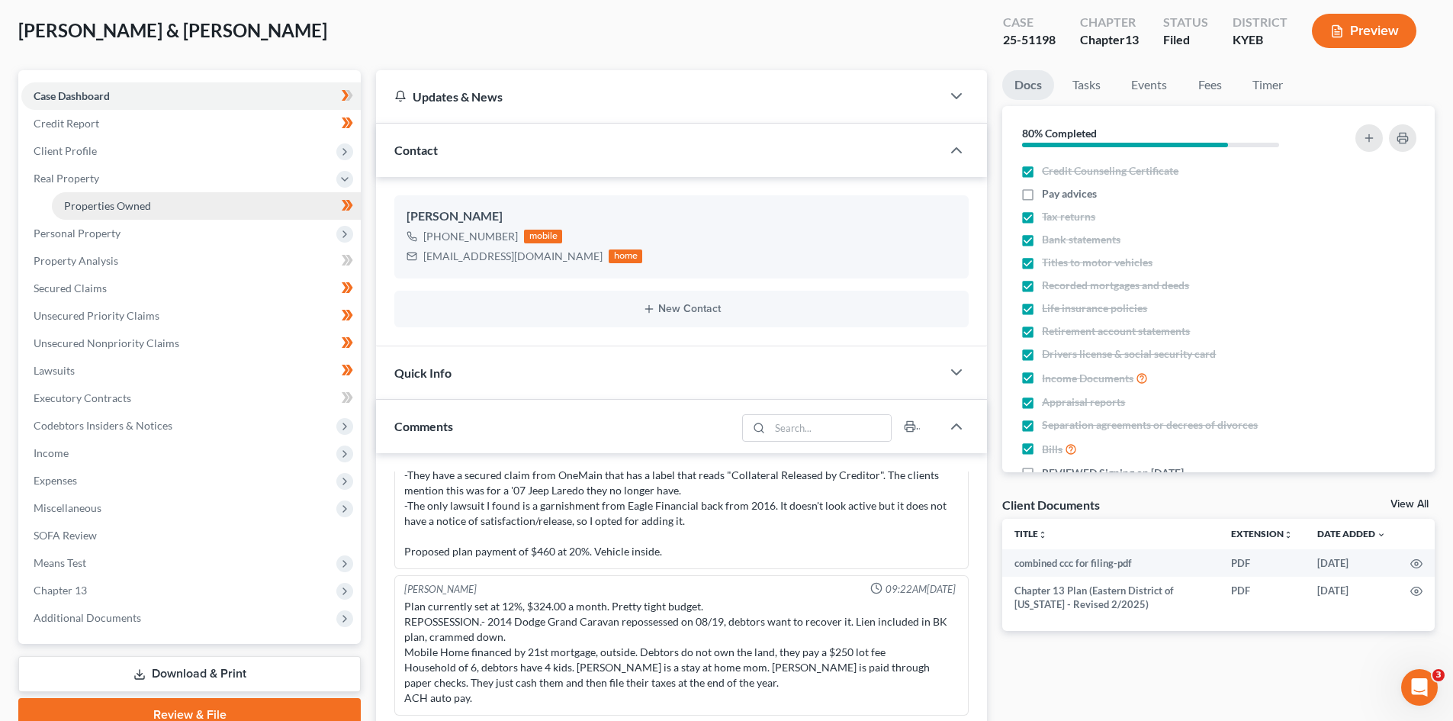
click at [86, 203] on span "Properties Owned" at bounding box center [107, 205] width 87 height 13
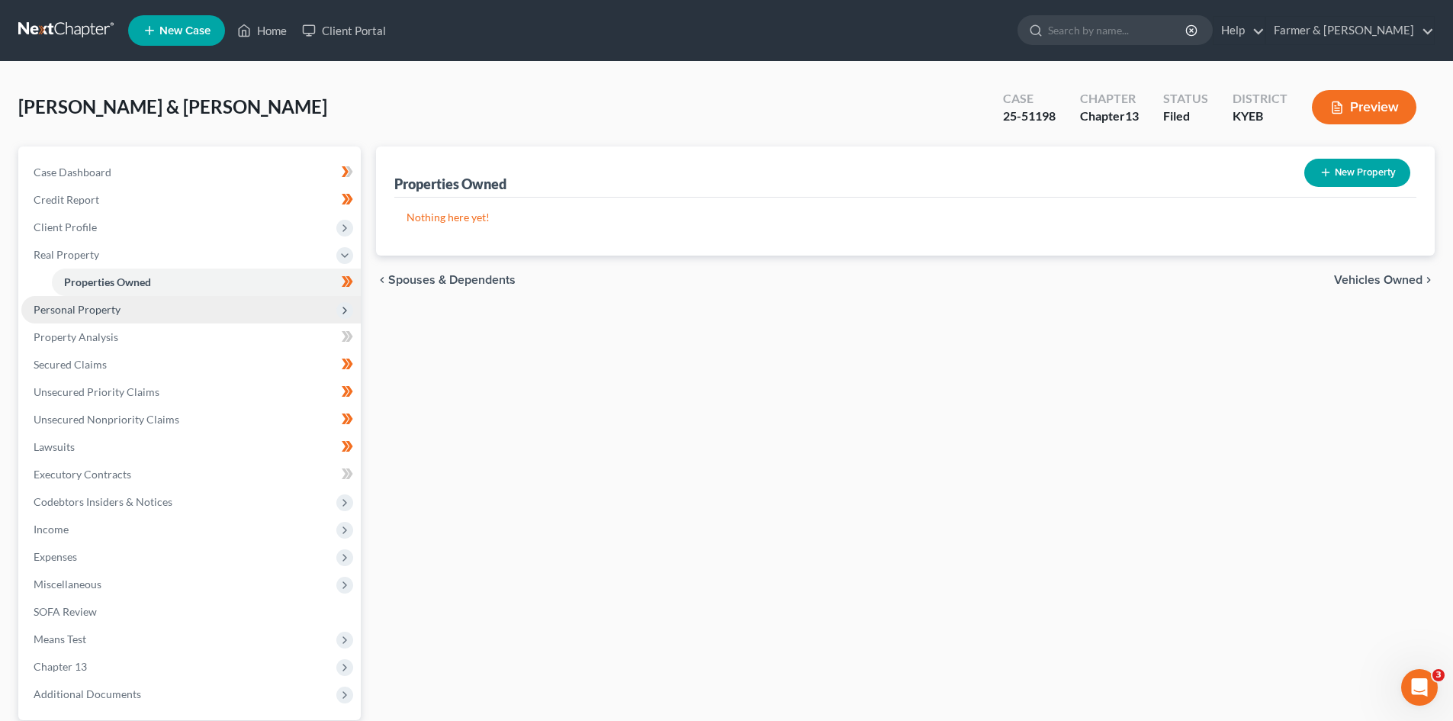
click at [111, 313] on span "Personal Property" at bounding box center [77, 309] width 87 height 13
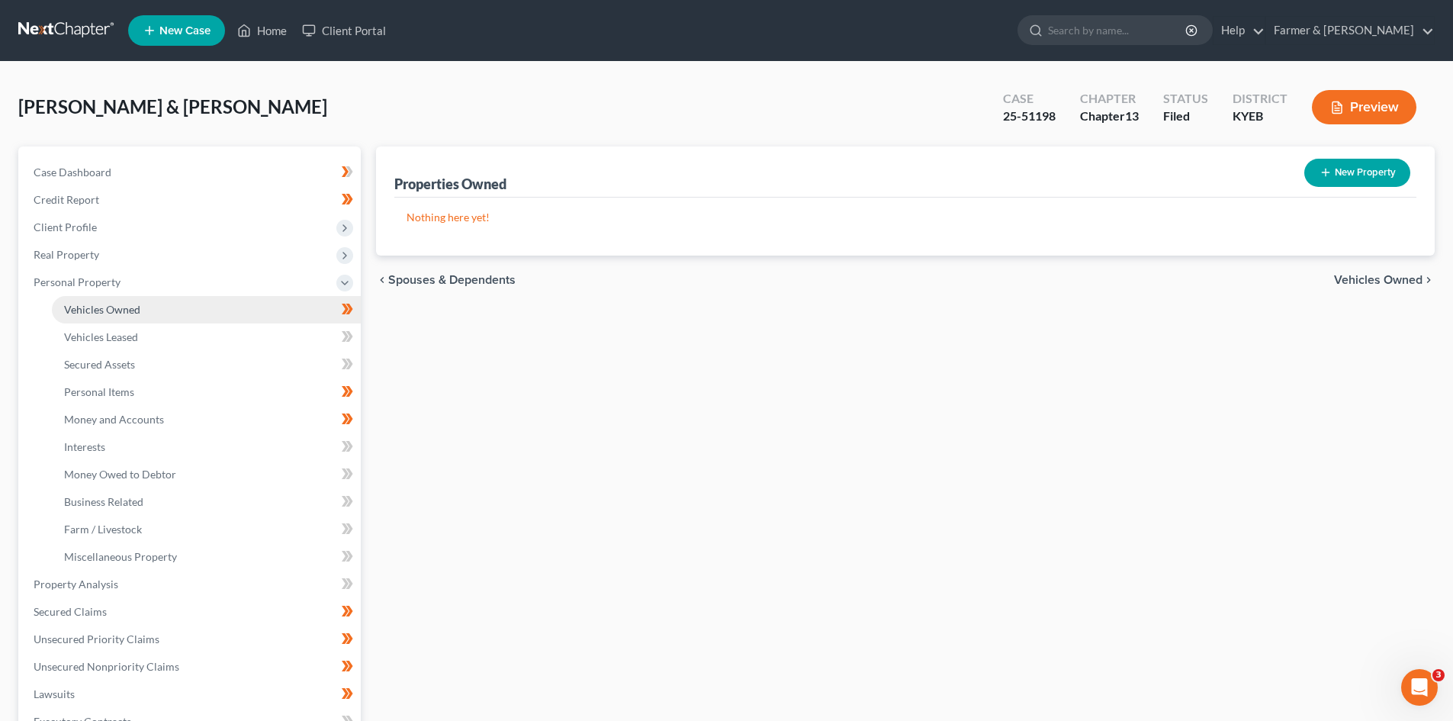
click at [126, 309] on span "Vehicles Owned" at bounding box center [102, 309] width 76 height 13
